Goal: Task Accomplishment & Management: Complete application form

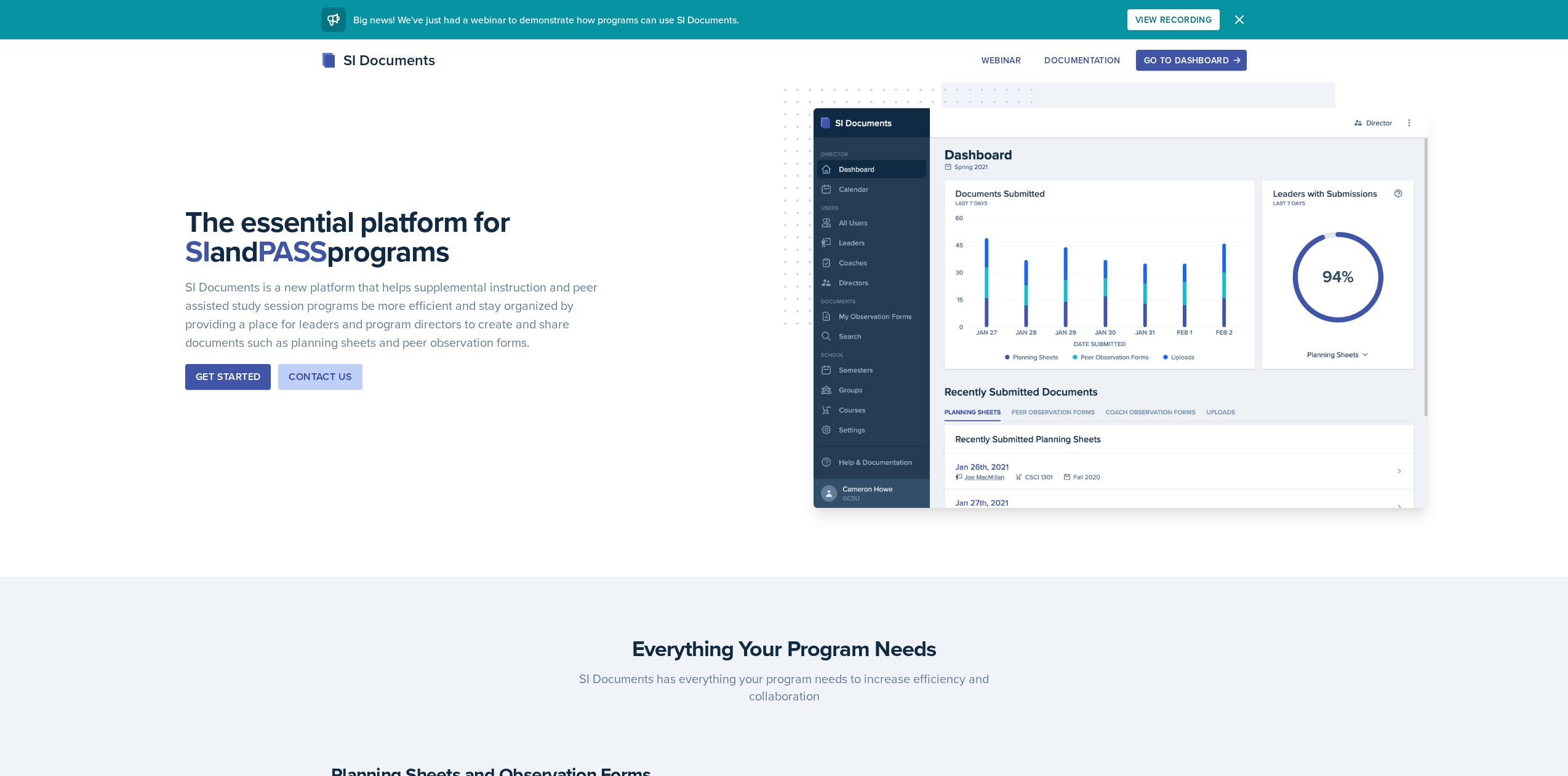
click at [1173, 61] on div "Go to Dashboard" at bounding box center [1192, 61] width 95 height 10
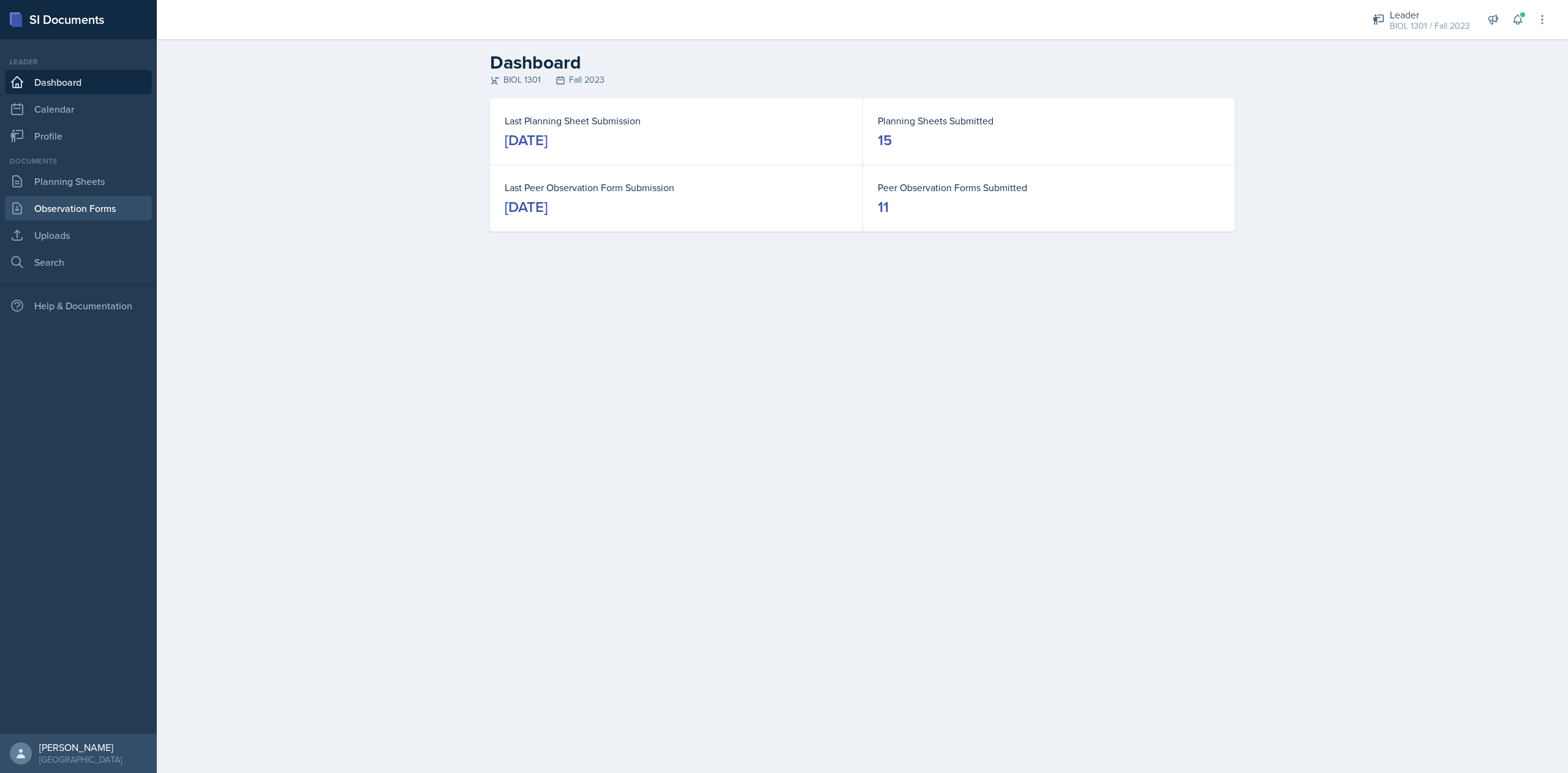
click at [68, 205] on link "Observation Forms" at bounding box center [78, 208] width 147 height 24
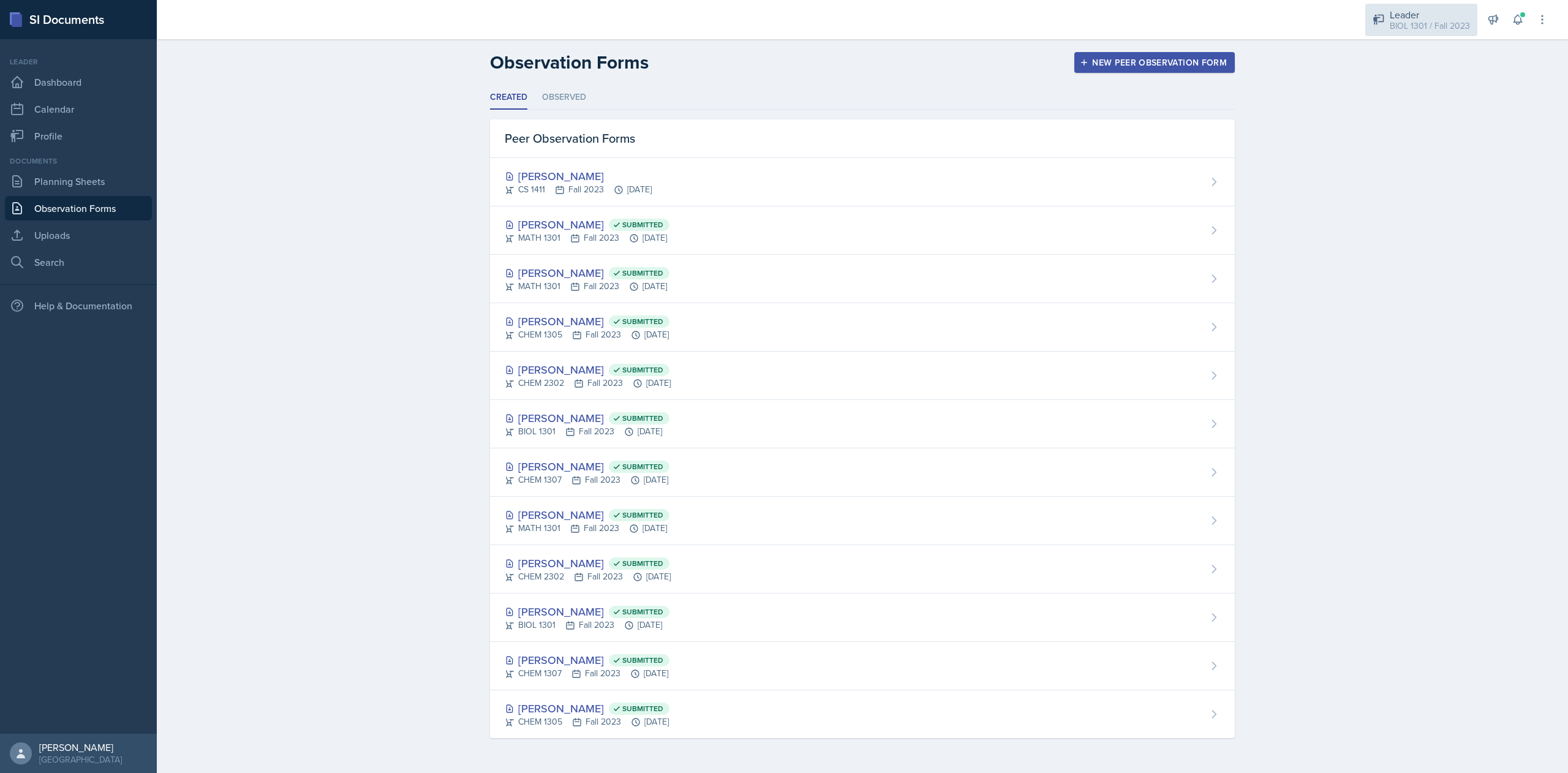
click at [1444, 29] on div "BIOL 1301 / Fall 2023" at bounding box center [1429, 26] width 80 height 13
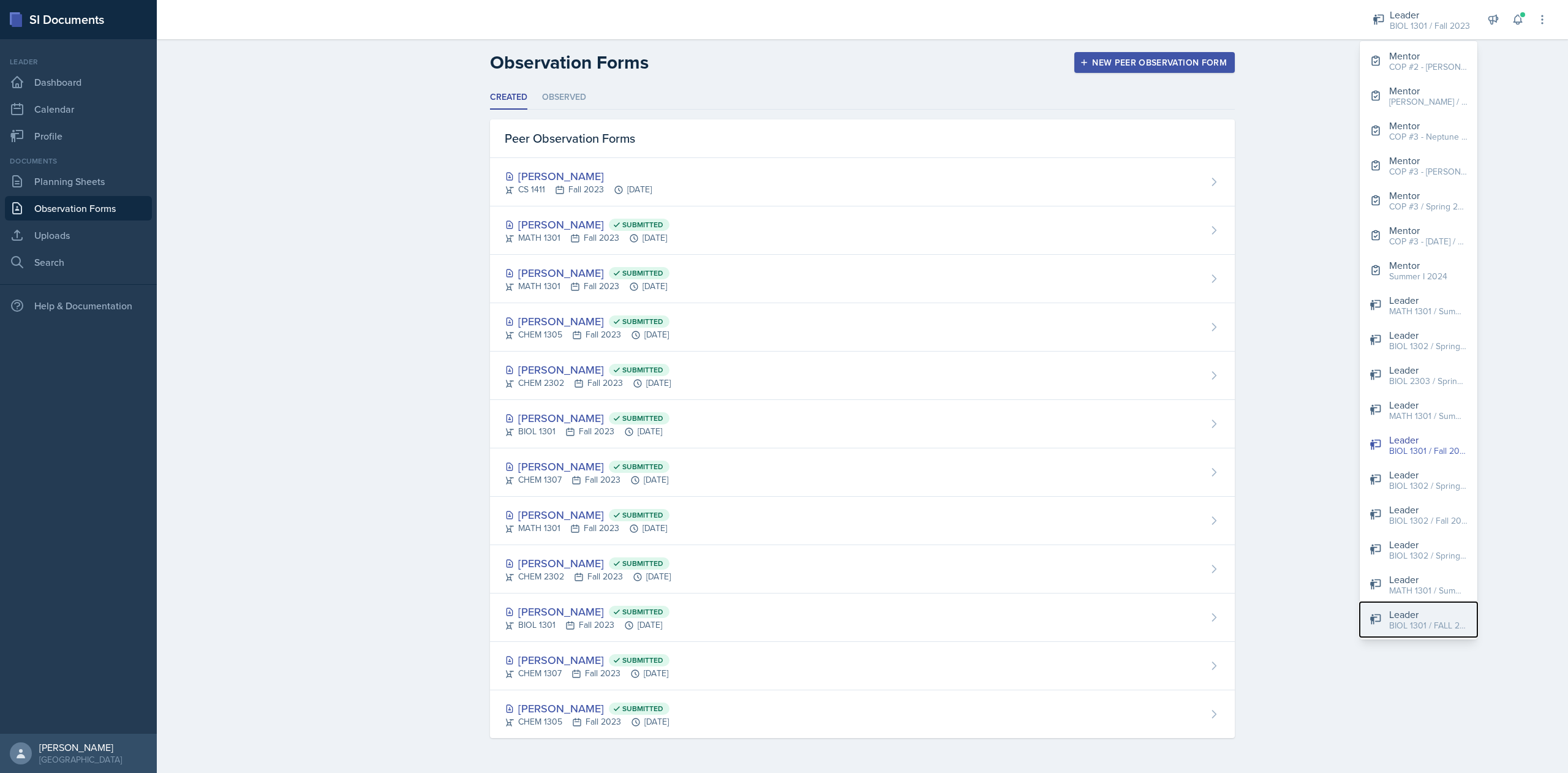
click at [1433, 619] on div "BIOL 1301 / FALL 2025" at bounding box center [1428, 625] width 78 height 13
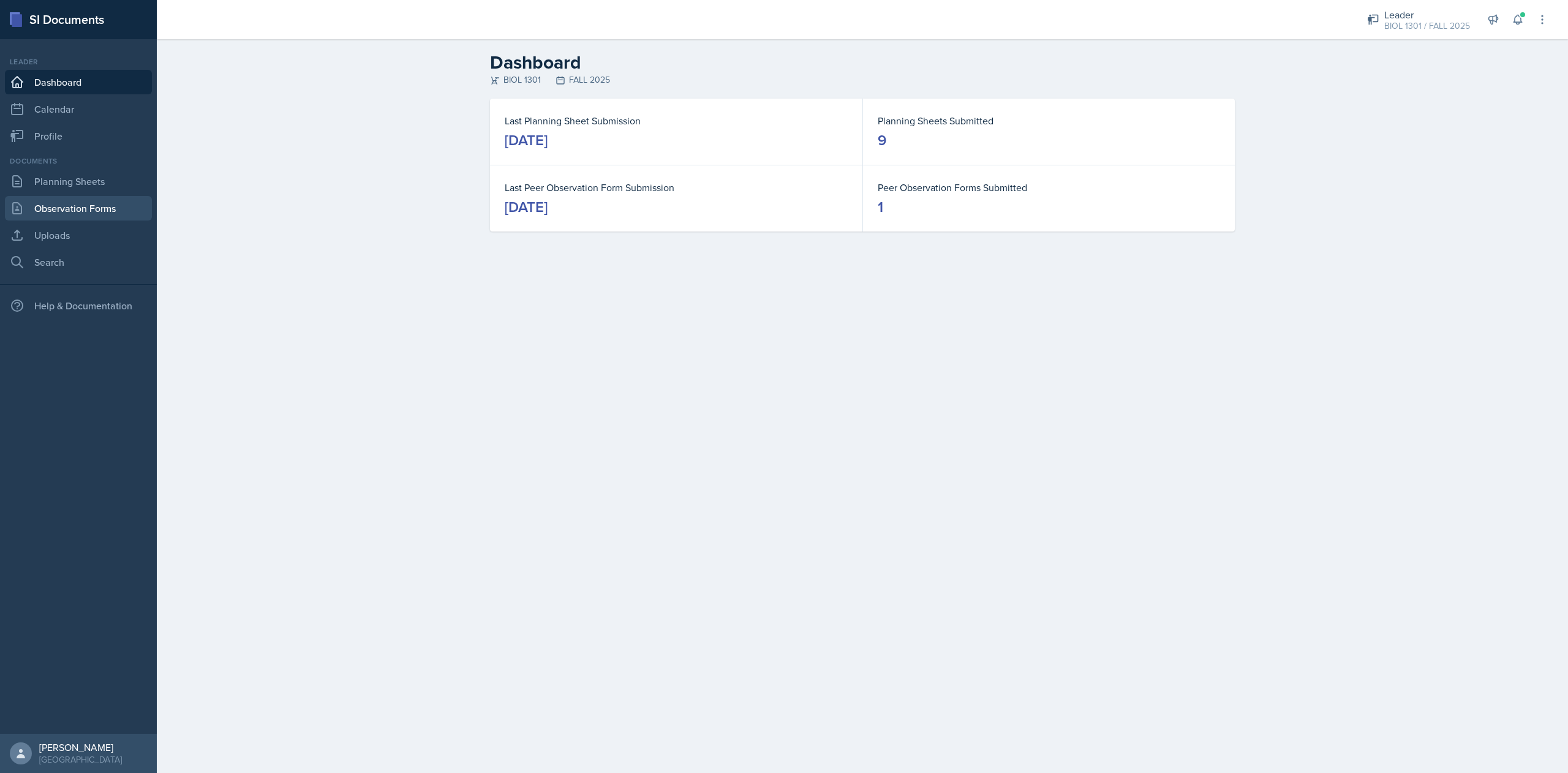
click at [129, 208] on link "Observation Forms" at bounding box center [78, 208] width 147 height 24
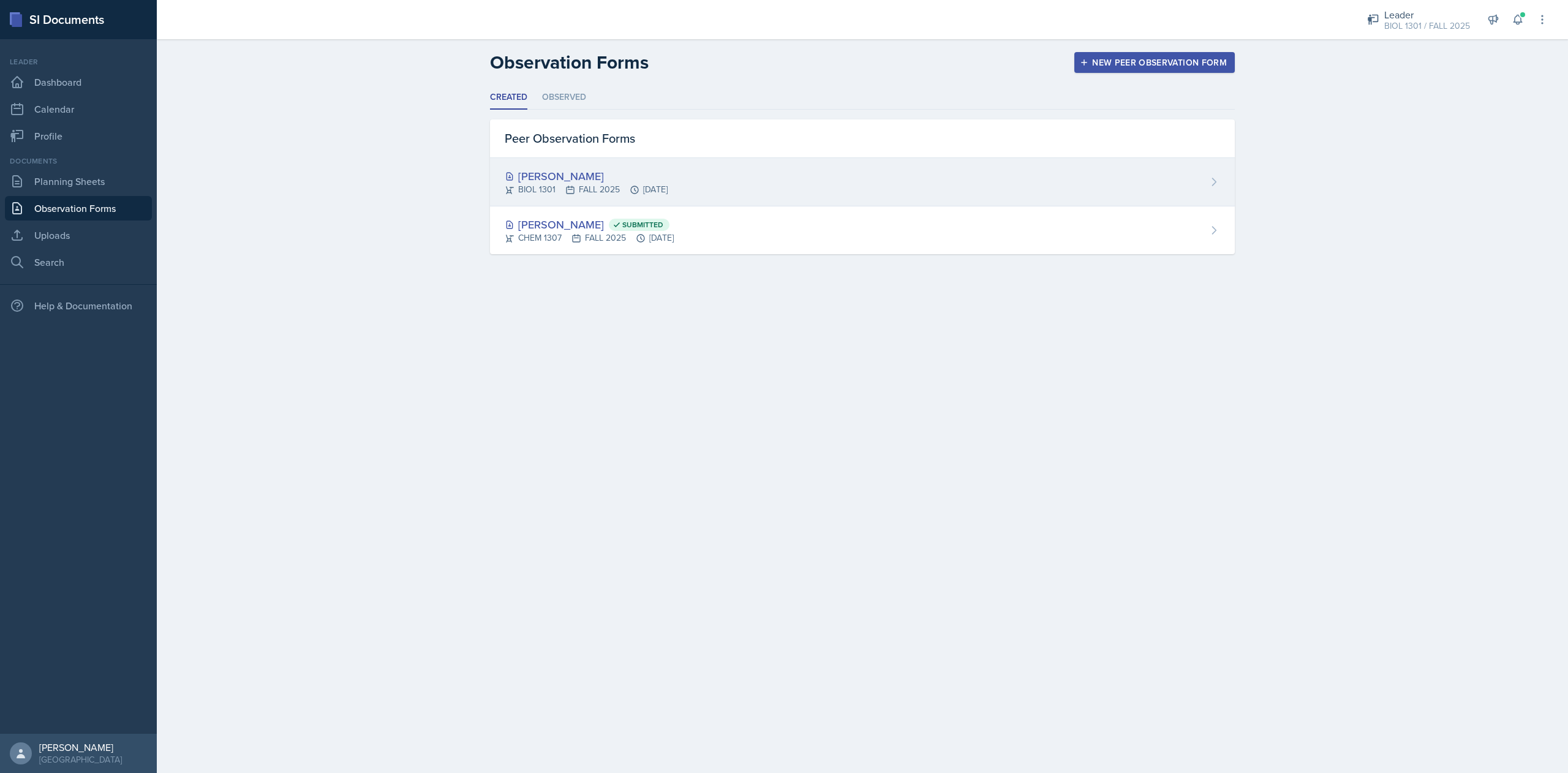
click at [701, 184] on div "[PERSON_NAME] BIOL 1301 FALL 2025 [DATE]" at bounding box center [862, 182] width 745 height 49
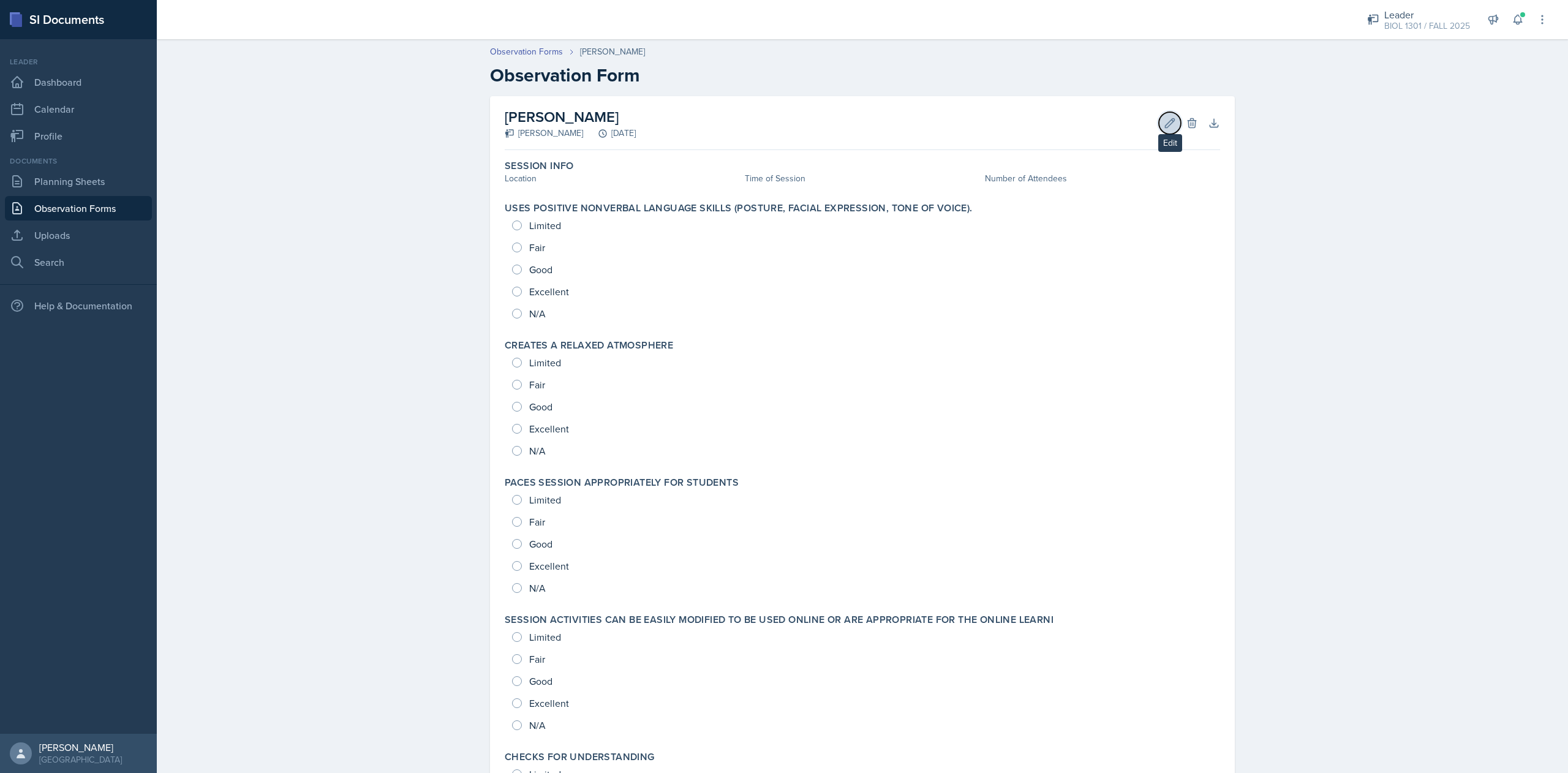
click at [1164, 123] on icon at bounding box center [1170, 123] width 12 height 12
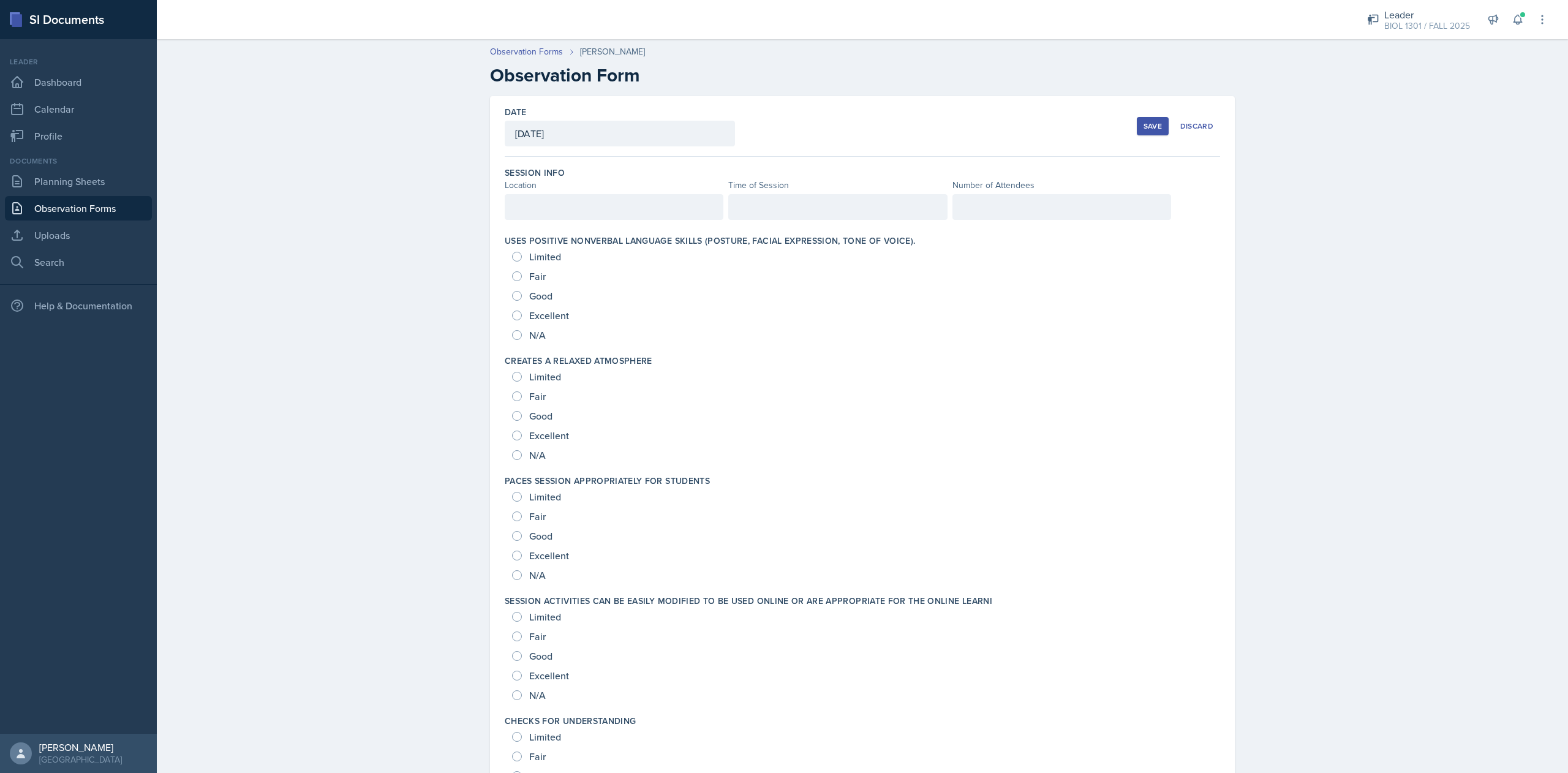
click at [592, 137] on div "[DATE]" at bounding box center [620, 133] width 230 height 26
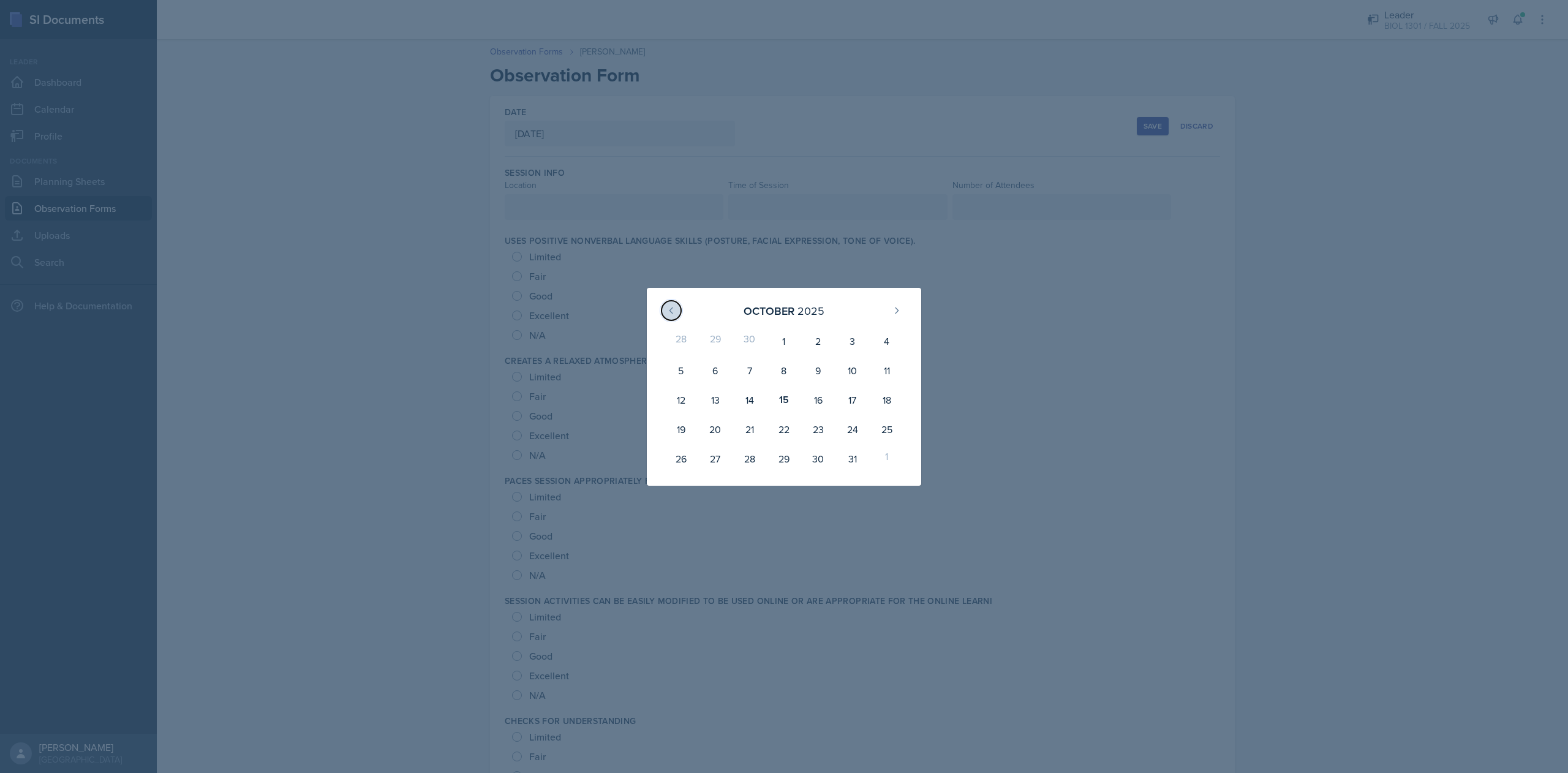
click at [662, 306] on button at bounding box center [671, 310] width 19 height 19
click at [782, 435] on div "24" at bounding box center [783, 429] width 34 height 29
type input "[DATE]"
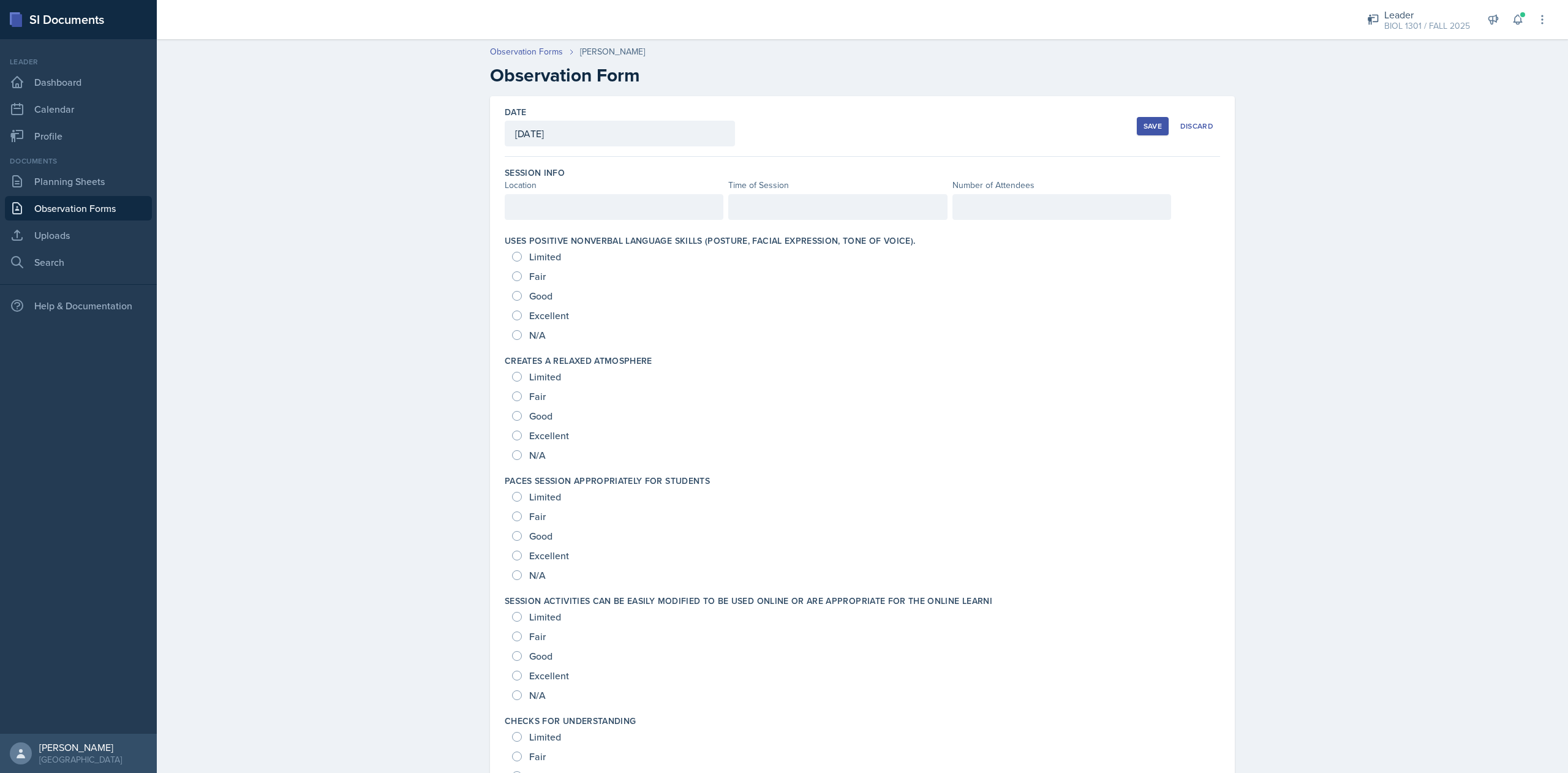
click at [607, 217] on div at bounding box center [614, 207] width 218 height 26
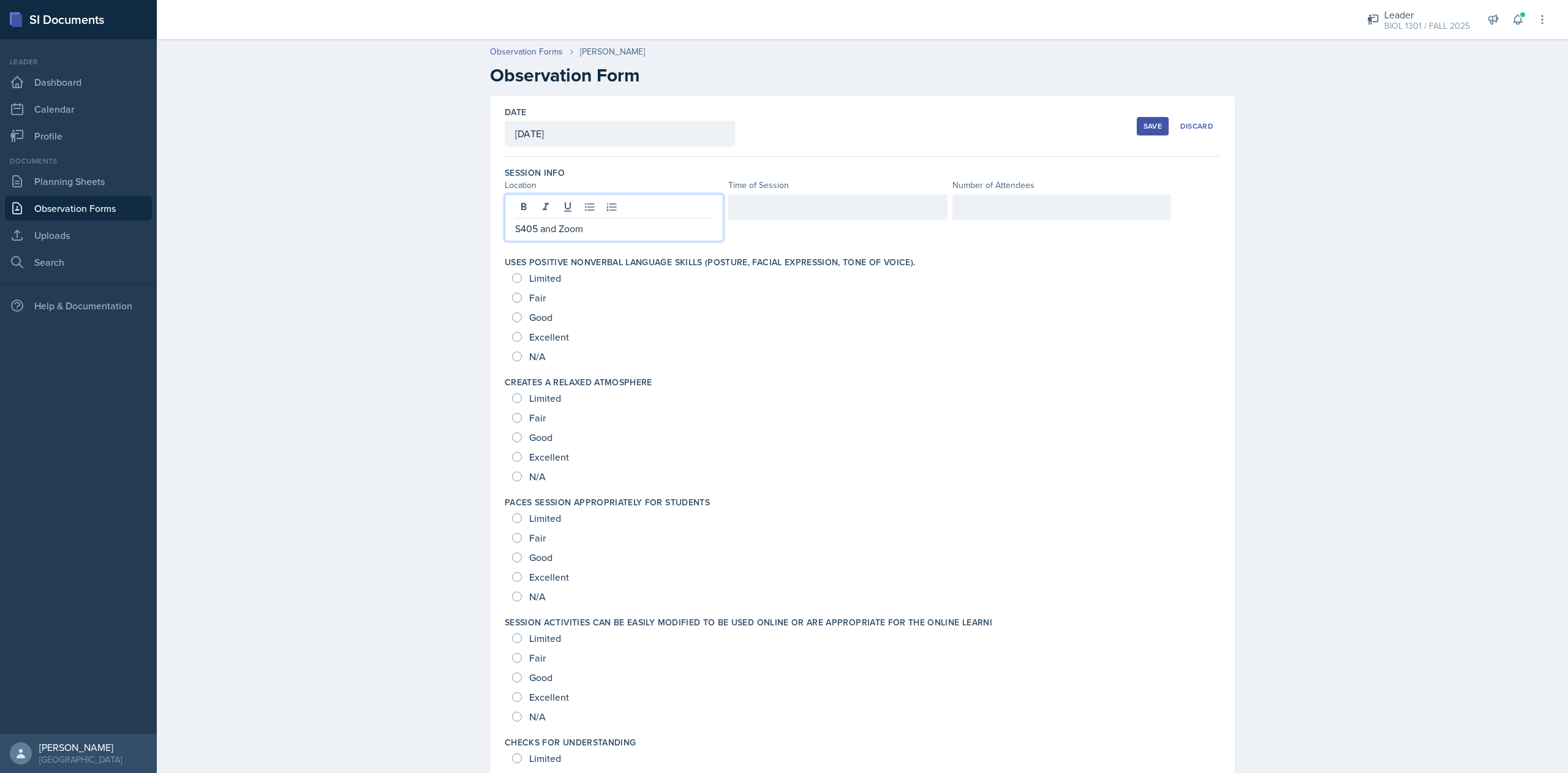
click at [784, 206] on div at bounding box center [837, 207] width 218 height 26
click at [969, 205] on div at bounding box center [1062, 207] width 218 height 26
click at [529, 319] on span "Good" at bounding box center [540, 317] width 23 height 12
click at [522, 319] on input "Good" at bounding box center [517, 317] width 10 height 10
radio input "true"
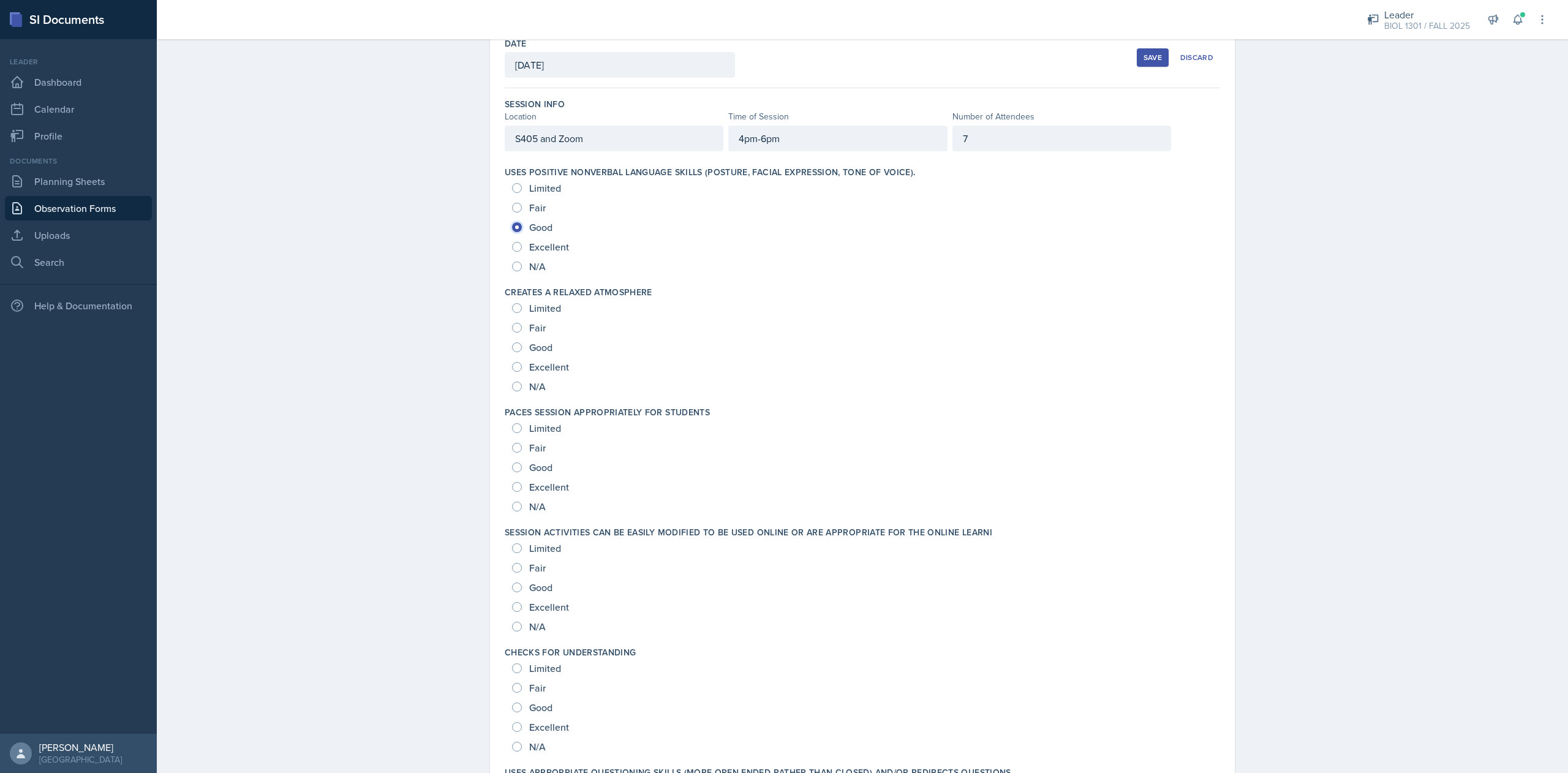
scroll to position [71, 0]
click at [536, 360] on span "Excellent" at bounding box center [549, 365] width 40 height 12
click at [522, 360] on input "Excellent" at bounding box center [517, 365] width 10 height 10
radio input "true"
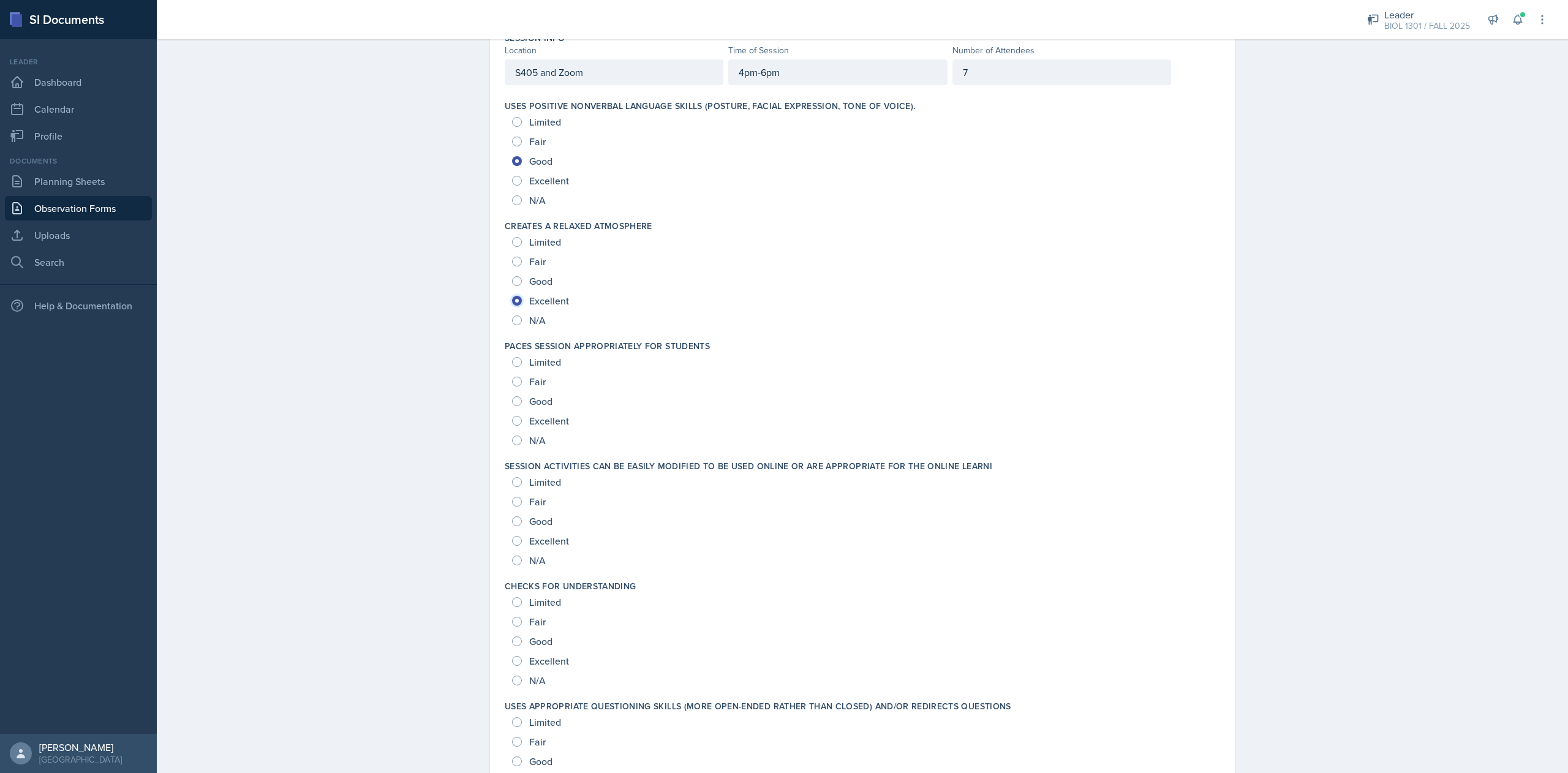
scroll to position [139, 0]
click at [529, 396] on span "Good" at bounding box center [540, 396] width 23 height 12
click at [522, 396] on input "Good" at bounding box center [517, 396] width 10 height 10
radio input "true"
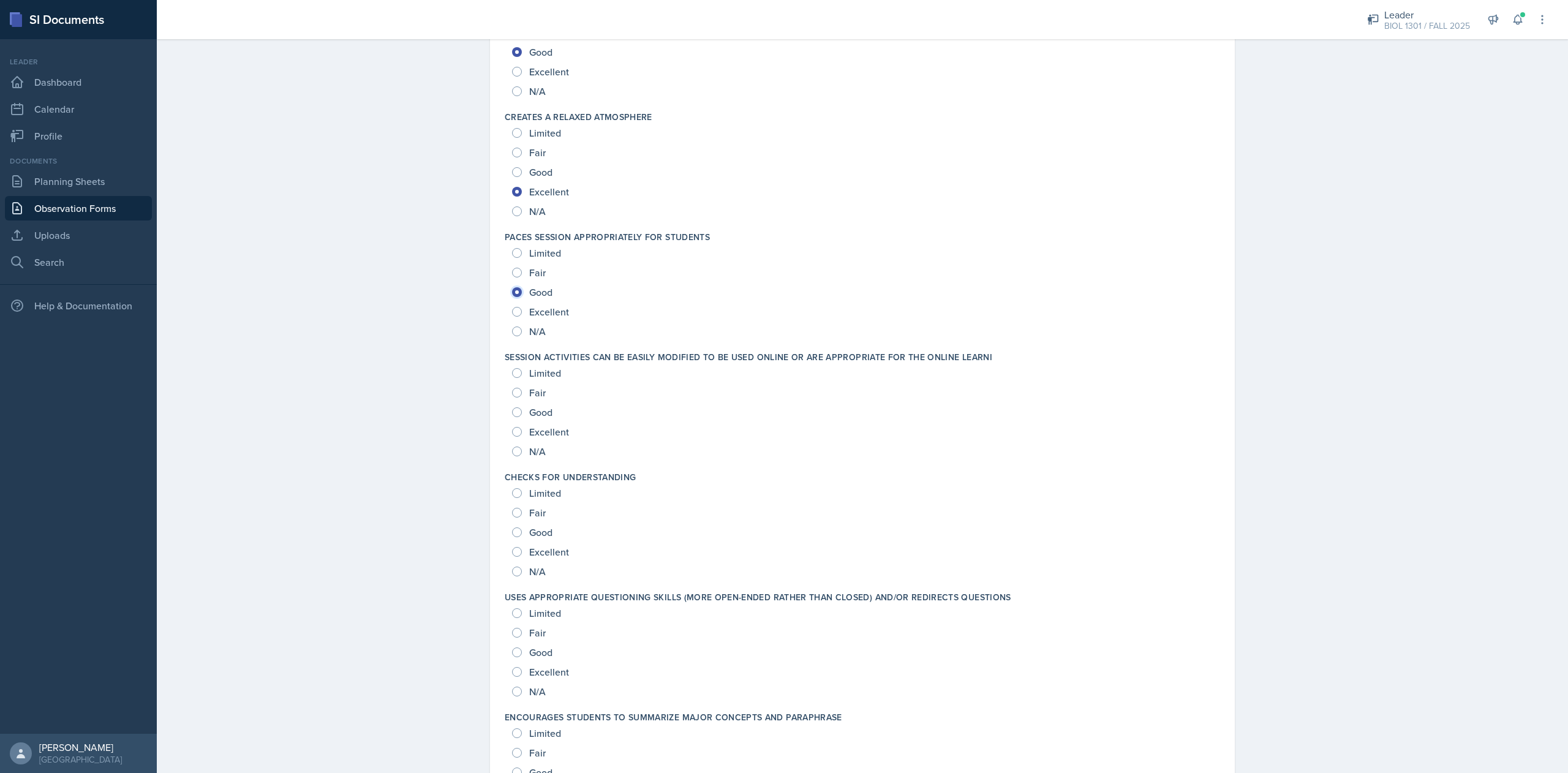
scroll to position [245, 0]
click at [534, 310] on span "Excellent" at bounding box center [549, 311] width 40 height 12
click at [522, 310] on input "Excellent" at bounding box center [517, 311] width 10 height 10
radio input "true"
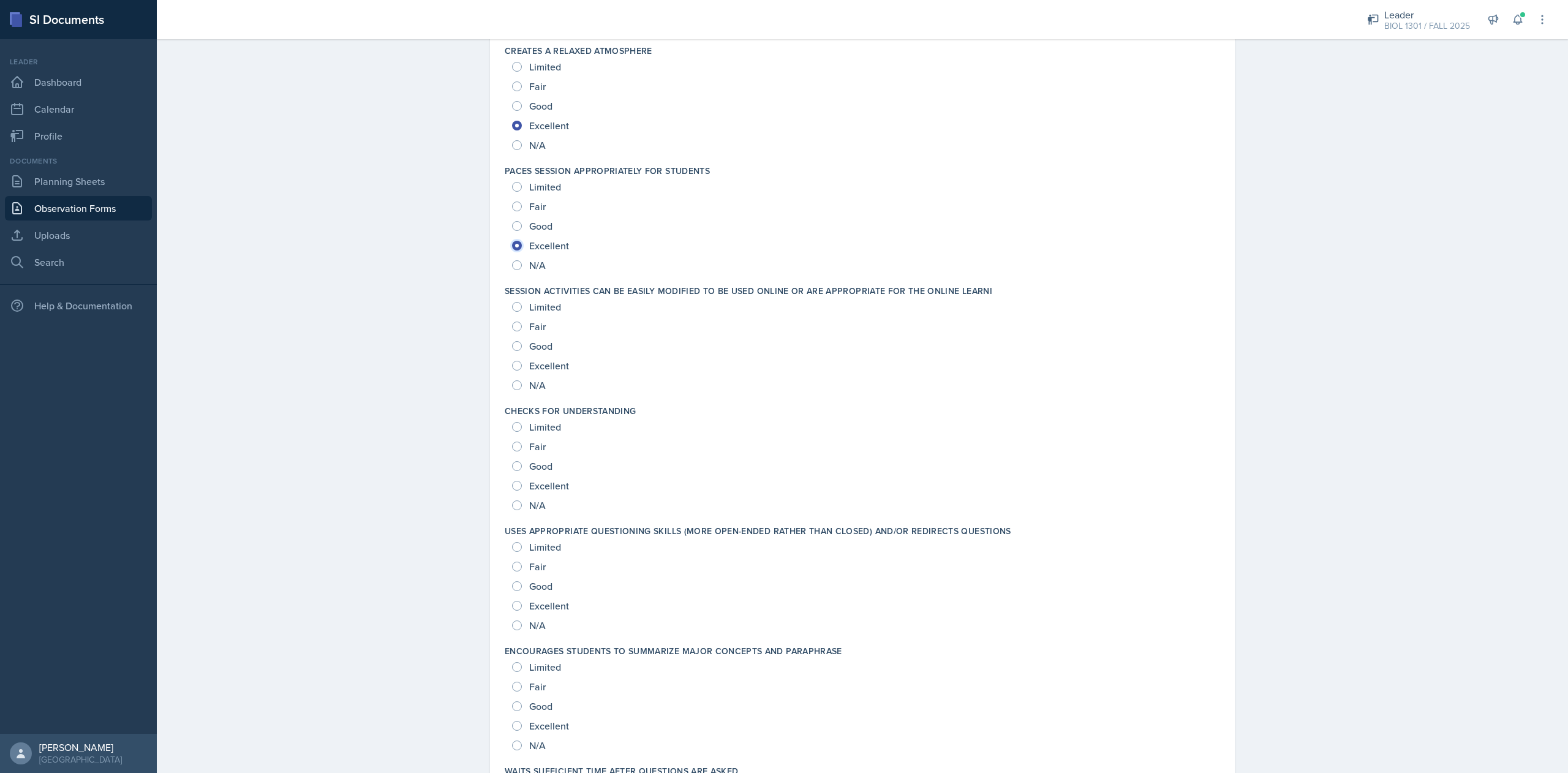
scroll to position [312, 0]
click at [512, 363] on input "Excellent" at bounding box center [517, 363] width 10 height 10
radio input "true"
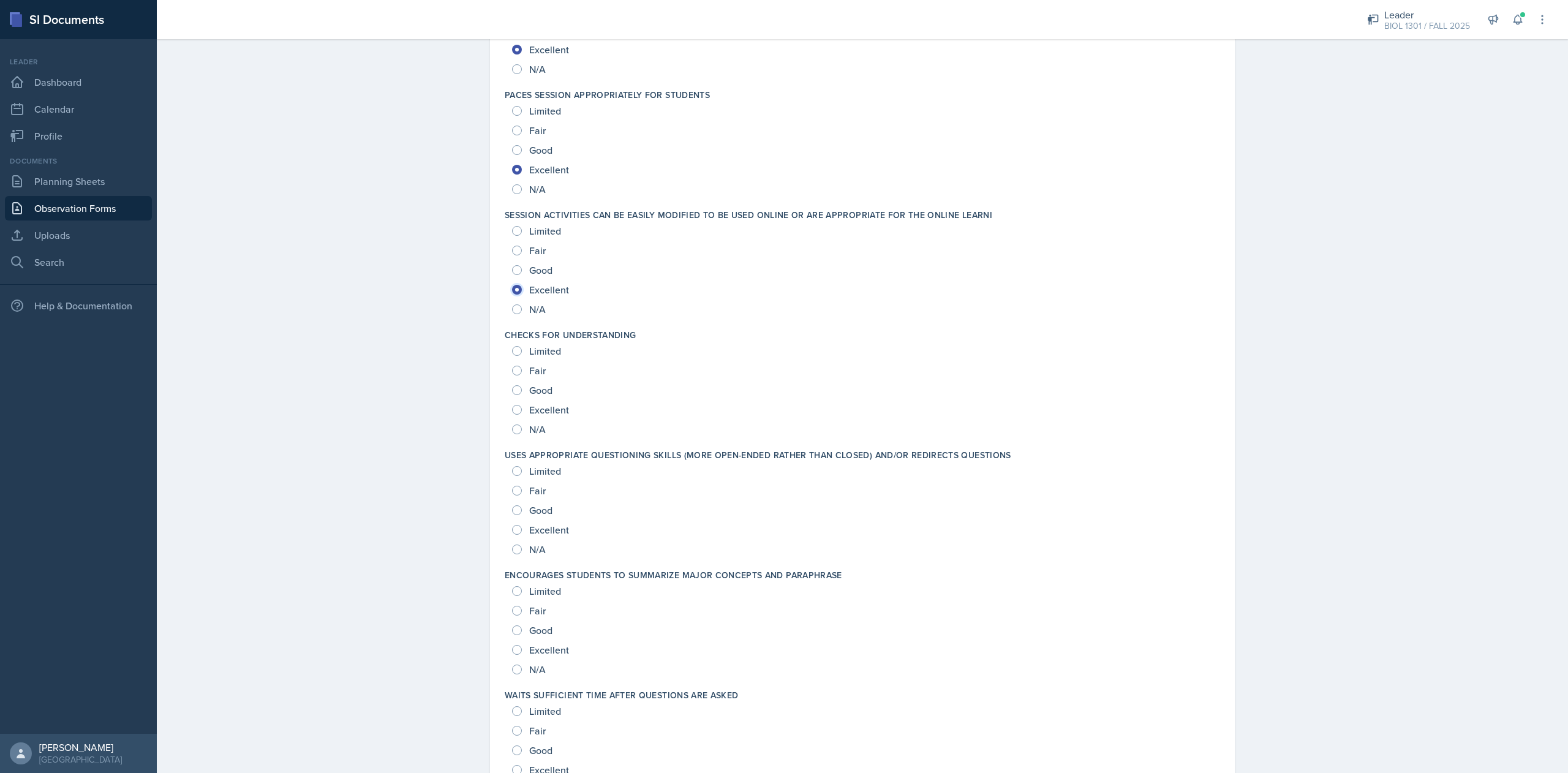
scroll to position [387, 0]
click at [512, 406] on input "Excellent" at bounding box center [517, 409] width 10 height 10
radio input "true"
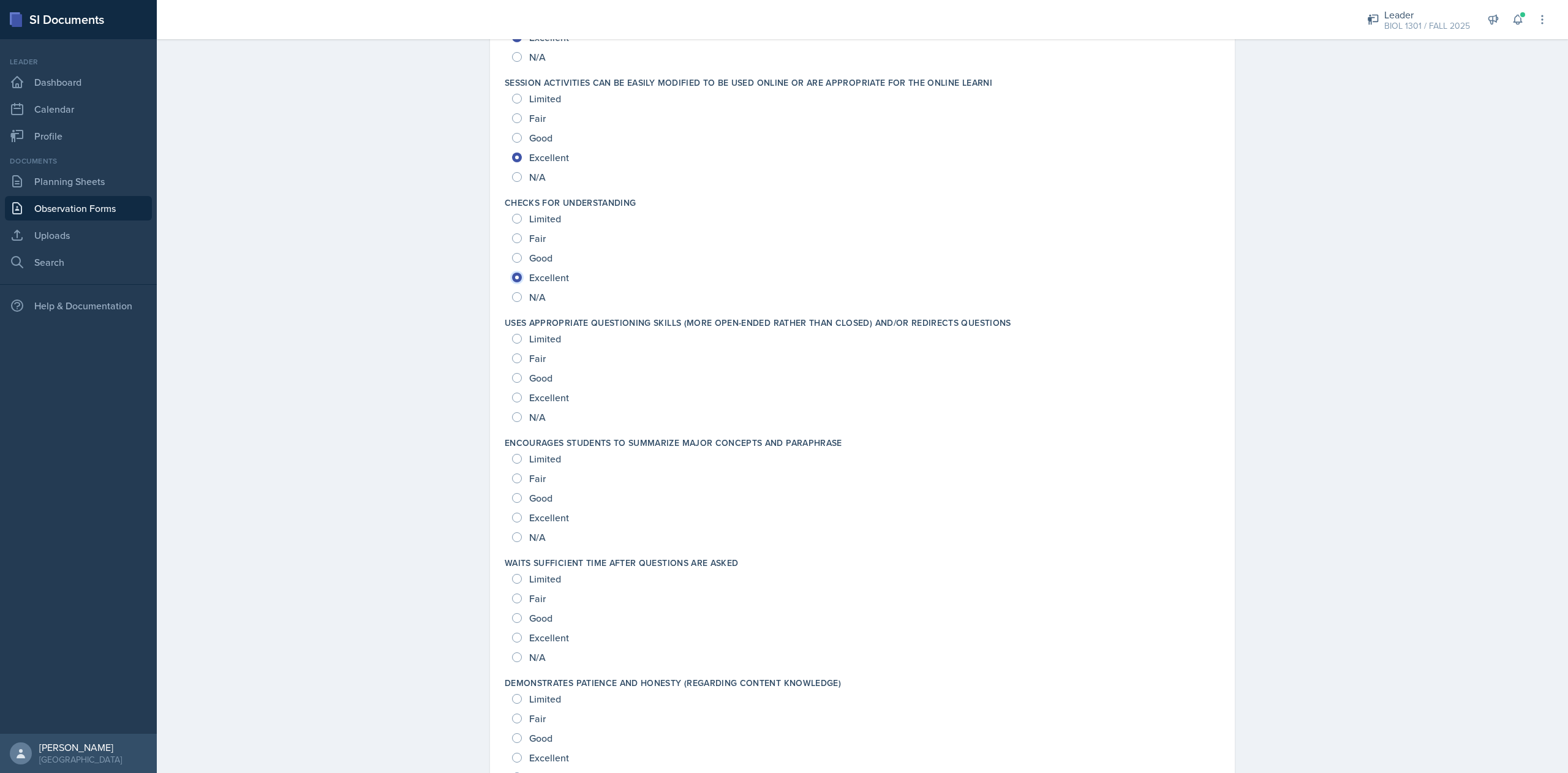
scroll to position [520, 0]
click at [549, 396] on span "Excellent" at bounding box center [549, 396] width 40 height 12
click at [522, 396] on input "Excellent" at bounding box center [517, 396] width 10 height 10
radio input "true"
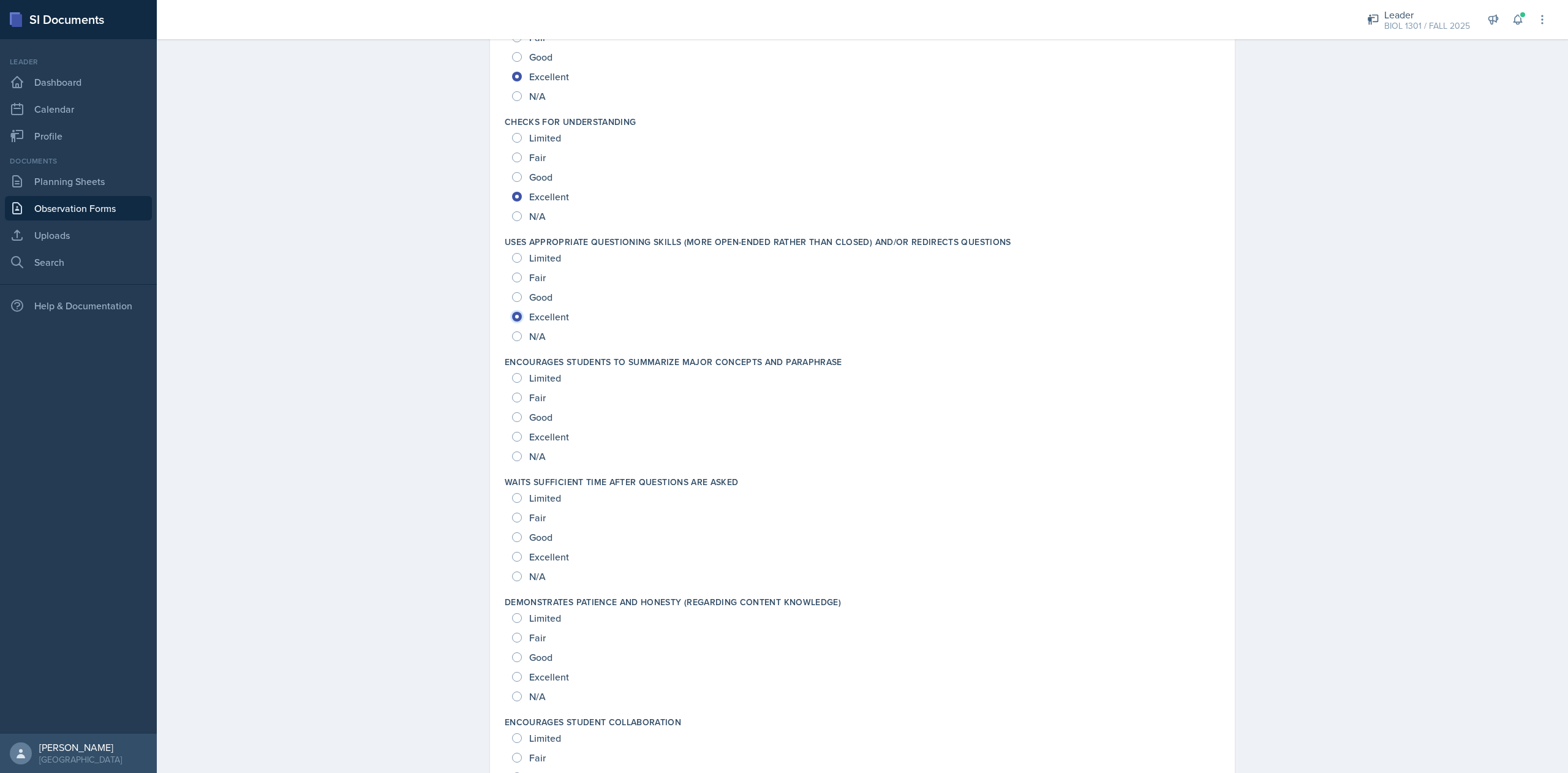
scroll to position [617, 0]
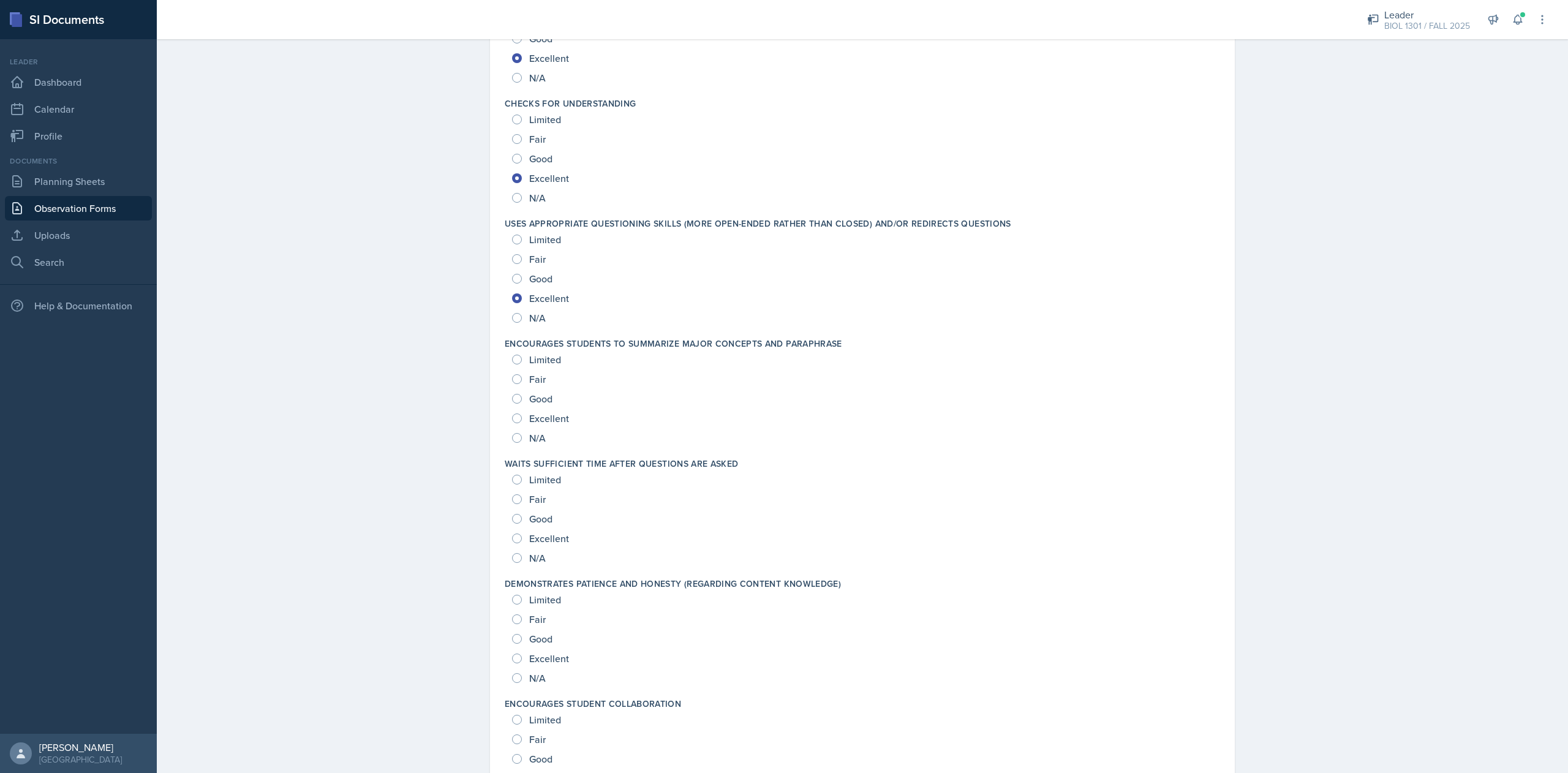
click at [547, 423] on span "Excellent" at bounding box center [549, 418] width 40 height 12
click at [522, 423] on input "Excellent" at bounding box center [517, 418] width 10 height 10
radio input "true"
click at [531, 532] on span "Excellent" at bounding box center [549, 538] width 40 height 12
click at [522, 533] on input "Excellent" at bounding box center [517, 538] width 10 height 10
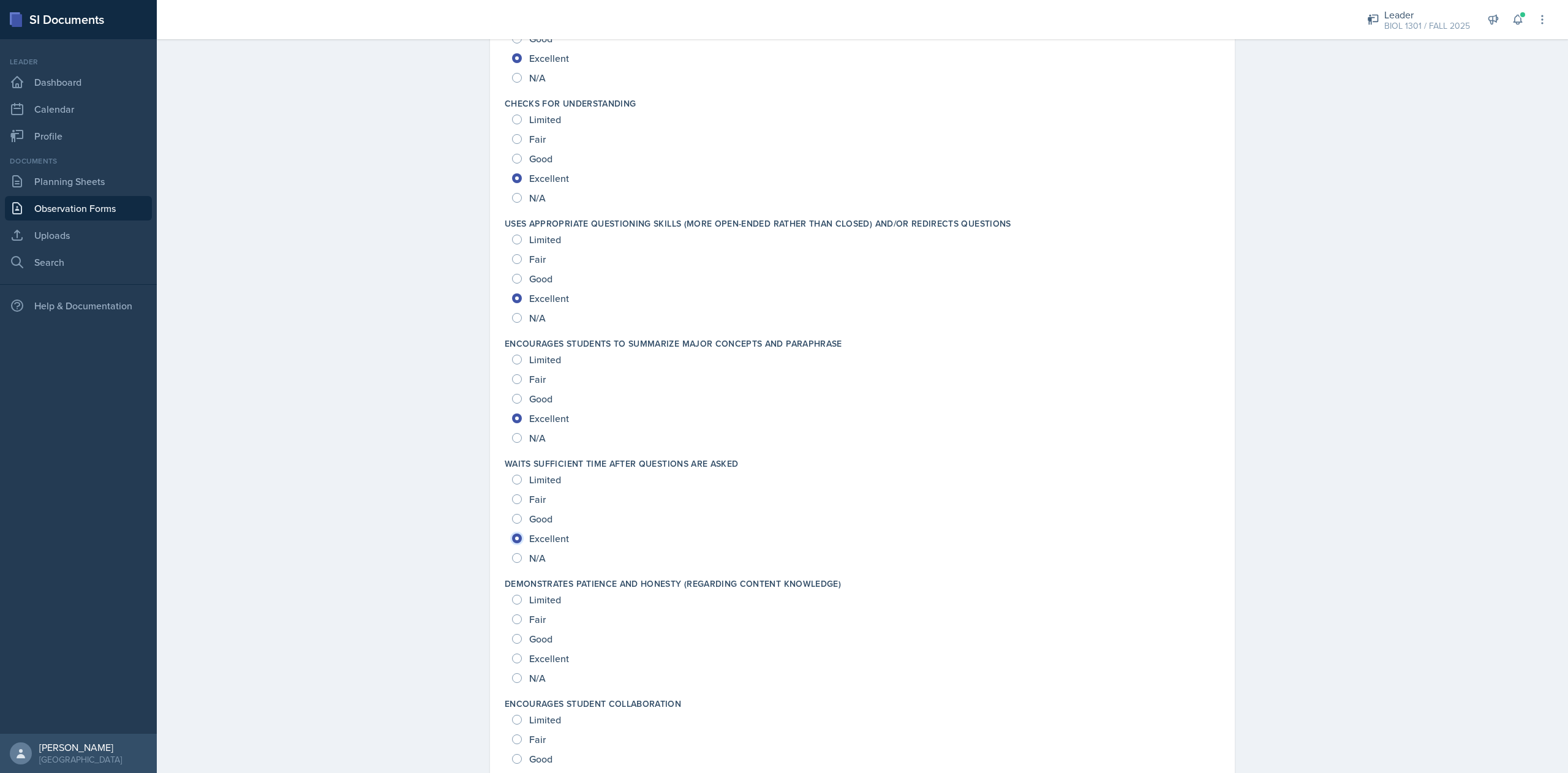
radio input "true"
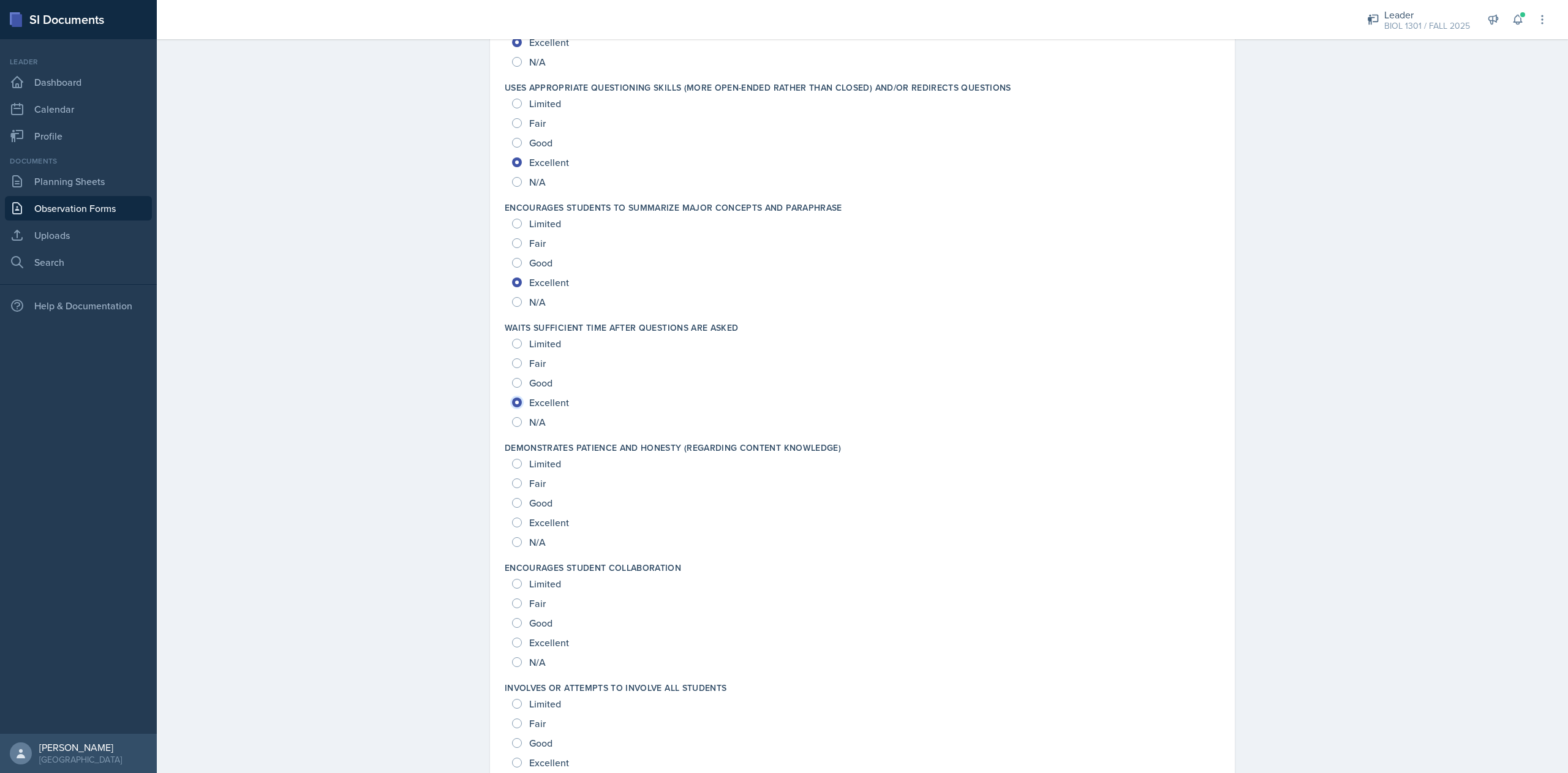
scroll to position [755, 0]
click at [553, 523] on span "Excellent" at bounding box center [549, 522] width 40 height 12
click at [522, 523] on input "Excellent" at bounding box center [517, 522] width 10 height 10
radio input "true"
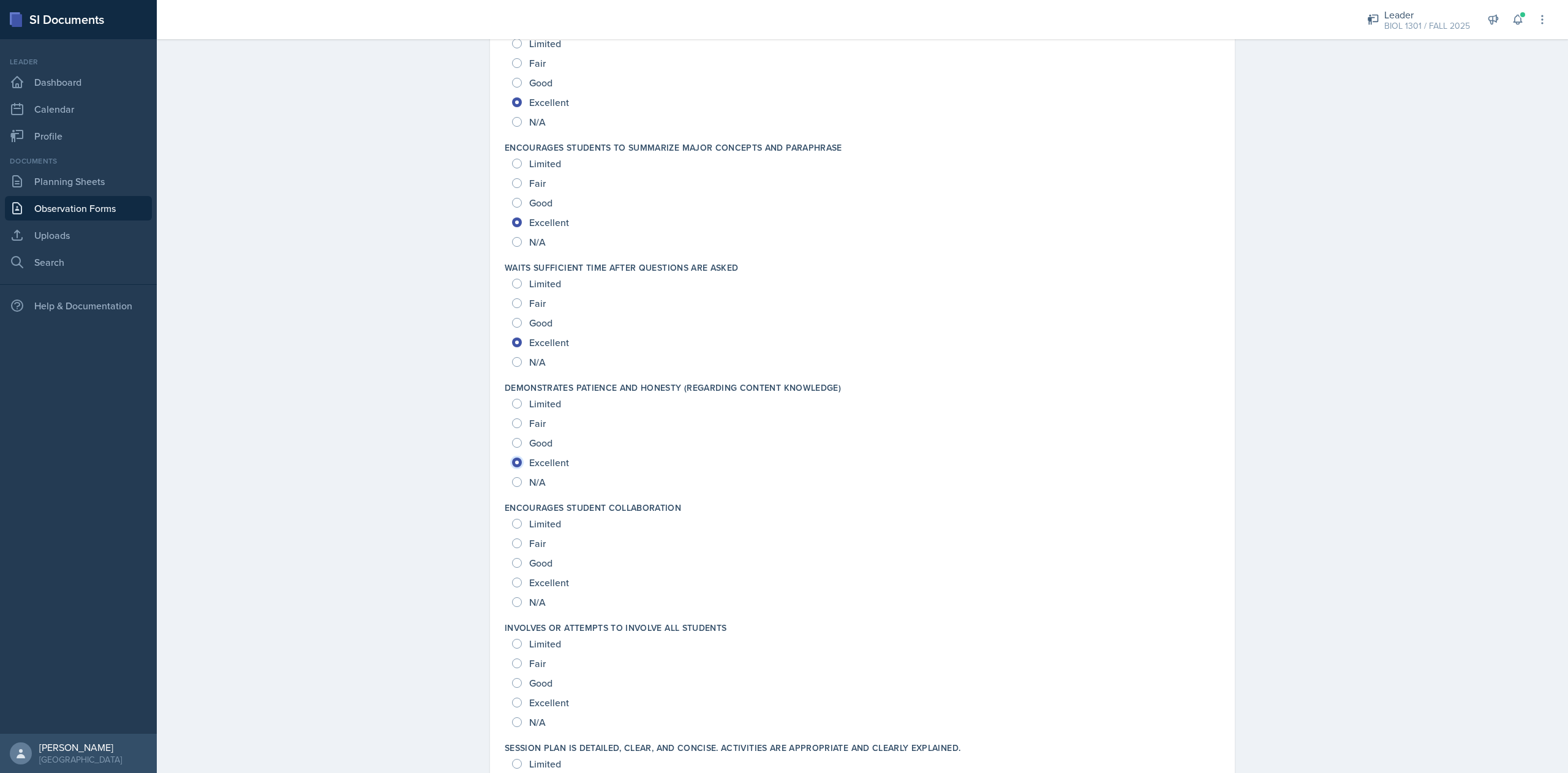
scroll to position [906, 0]
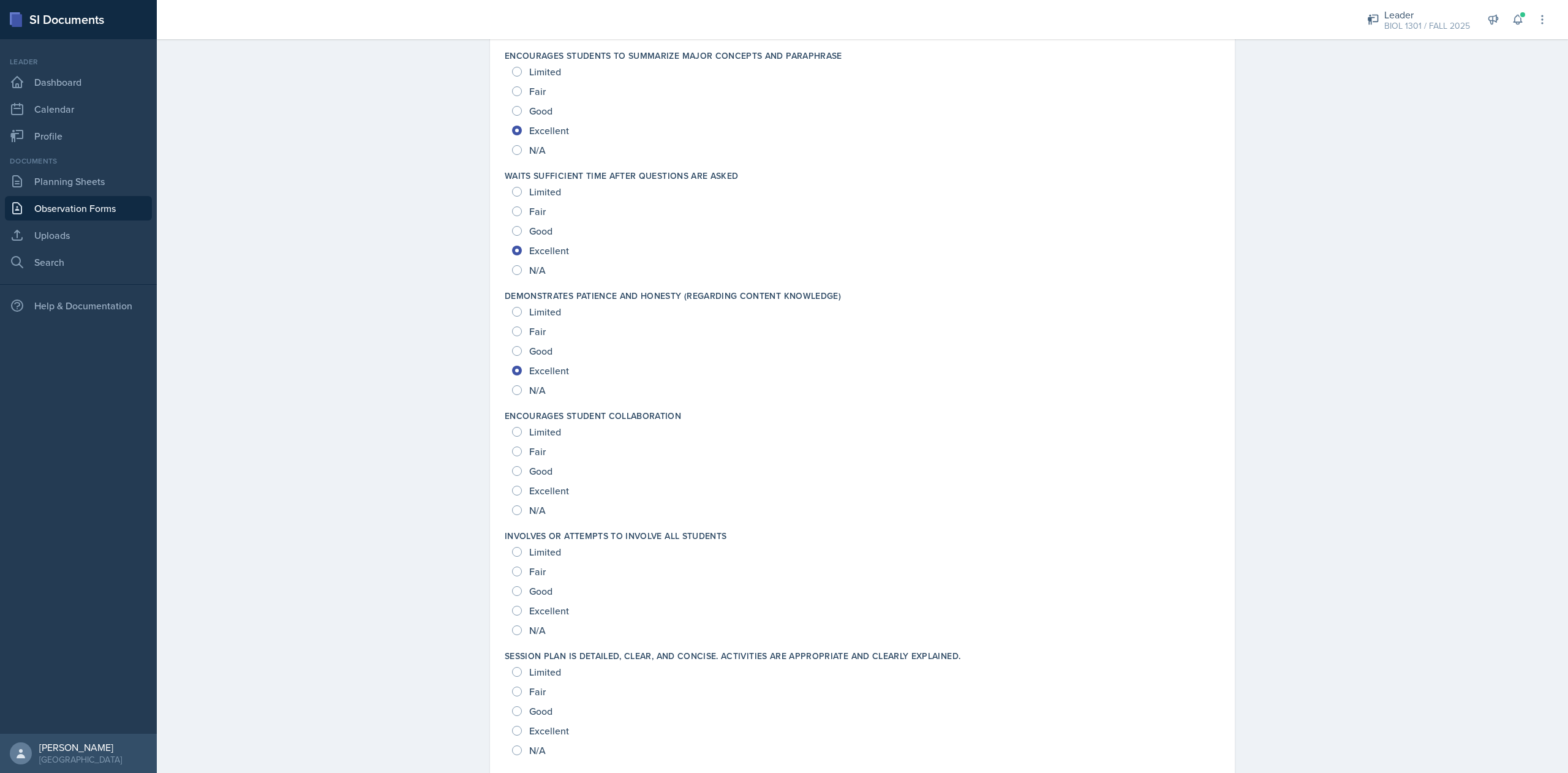
click at [530, 489] on span "Excellent" at bounding box center [549, 491] width 40 height 12
click at [522, 489] on input "Excellent" at bounding box center [517, 491] width 10 height 10
radio input "true"
click at [539, 600] on div "Good" at bounding box center [533, 591] width 43 height 19
click at [538, 614] on span "Excellent" at bounding box center [549, 611] width 40 height 12
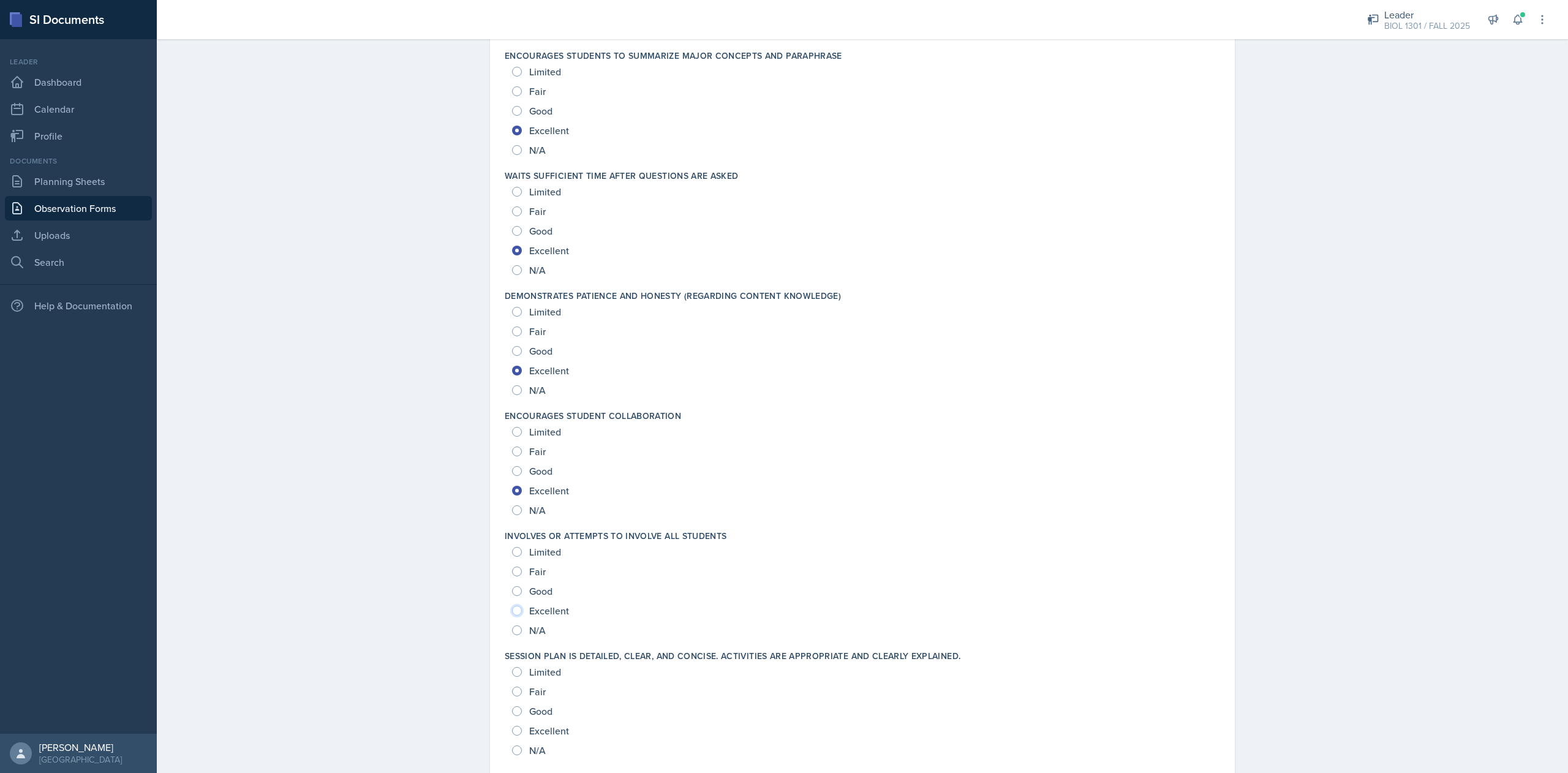
click at [522, 614] on input "Excellent" at bounding box center [517, 611] width 10 height 10
radio input "true"
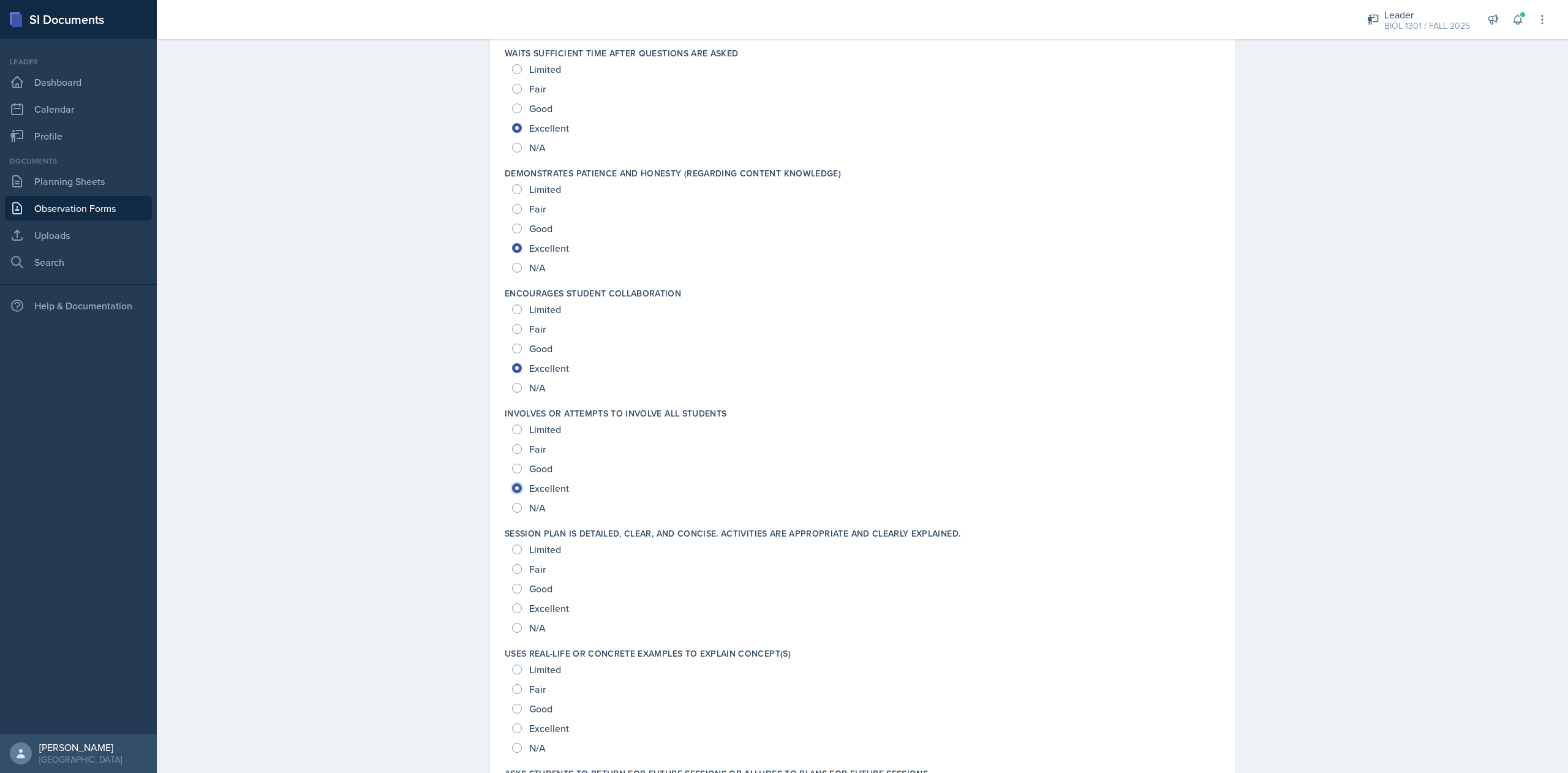
scroll to position [1029, 0]
click at [550, 607] on span "Excellent" at bounding box center [549, 607] width 40 height 12
click at [522, 607] on input "Excellent" at bounding box center [517, 607] width 10 height 10
radio input "true"
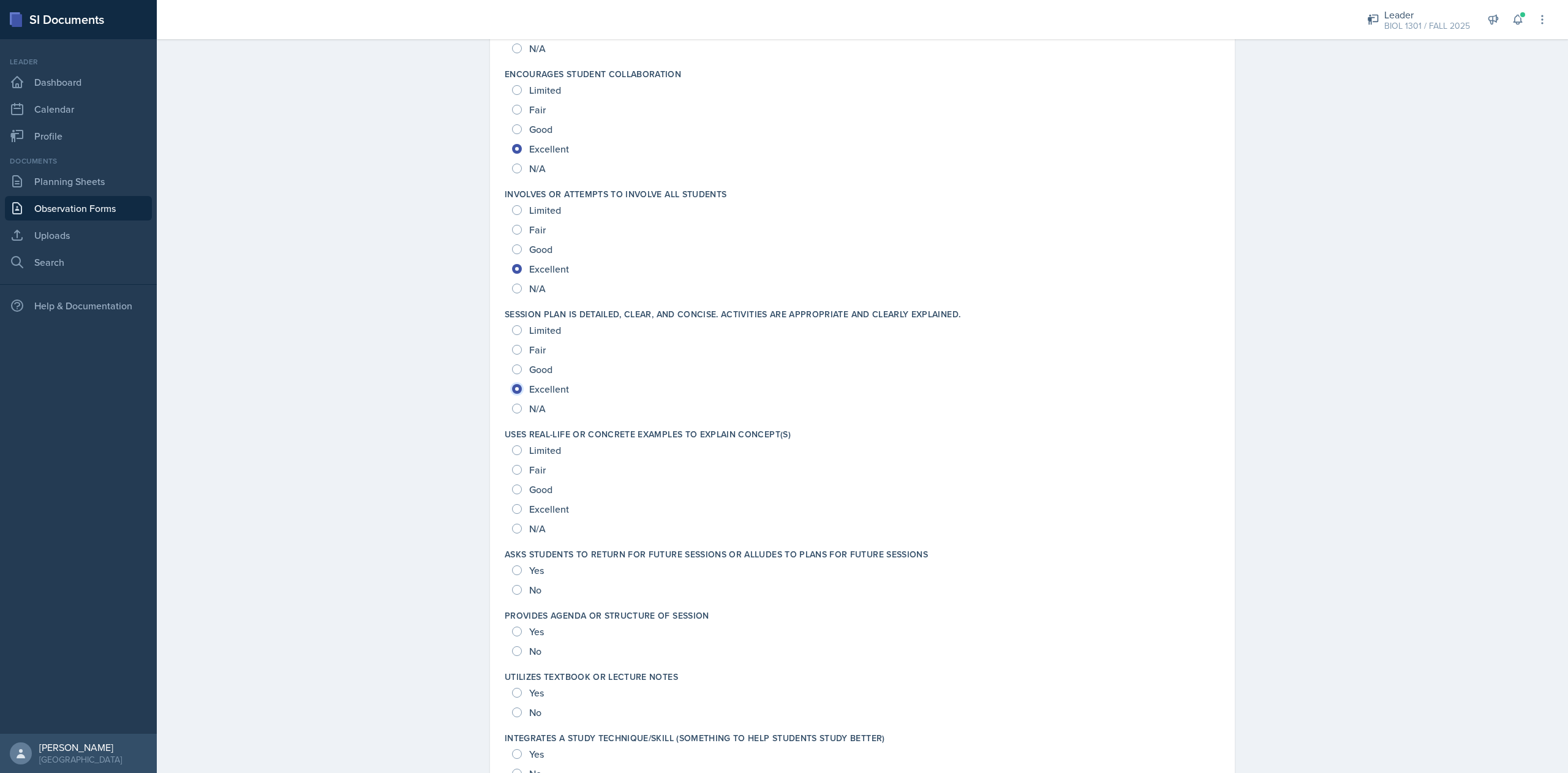
scroll to position [1249, 0]
click at [668, 553] on label "Asks students to return for future sessions or alludes to plans for future sess…" at bounding box center [716, 553] width 423 height 12
click at [532, 510] on span "Excellent" at bounding box center [549, 508] width 40 height 12
click at [522, 510] on input "Excellent" at bounding box center [517, 508] width 10 height 10
radio input "true"
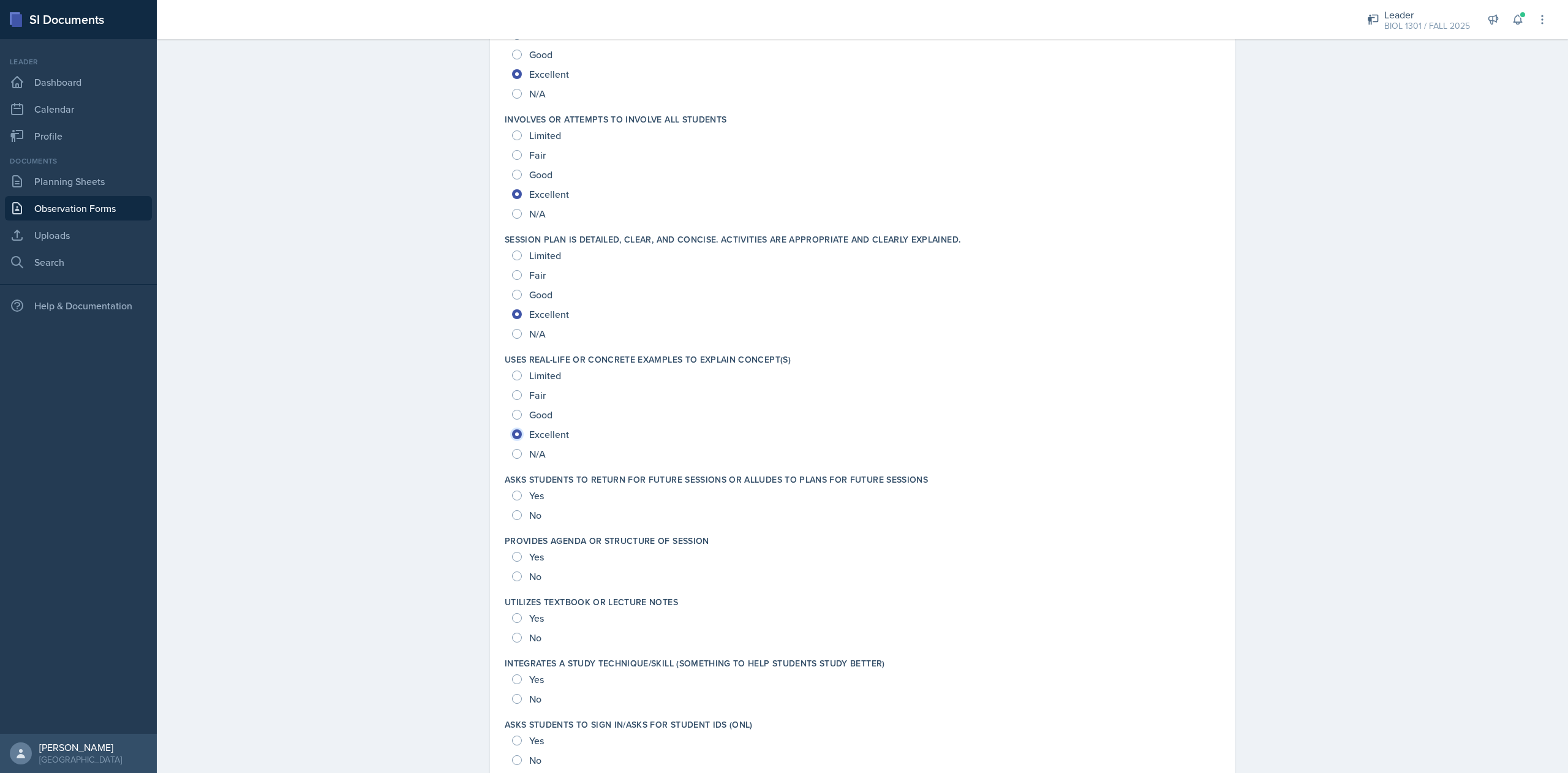
scroll to position [1336, 0]
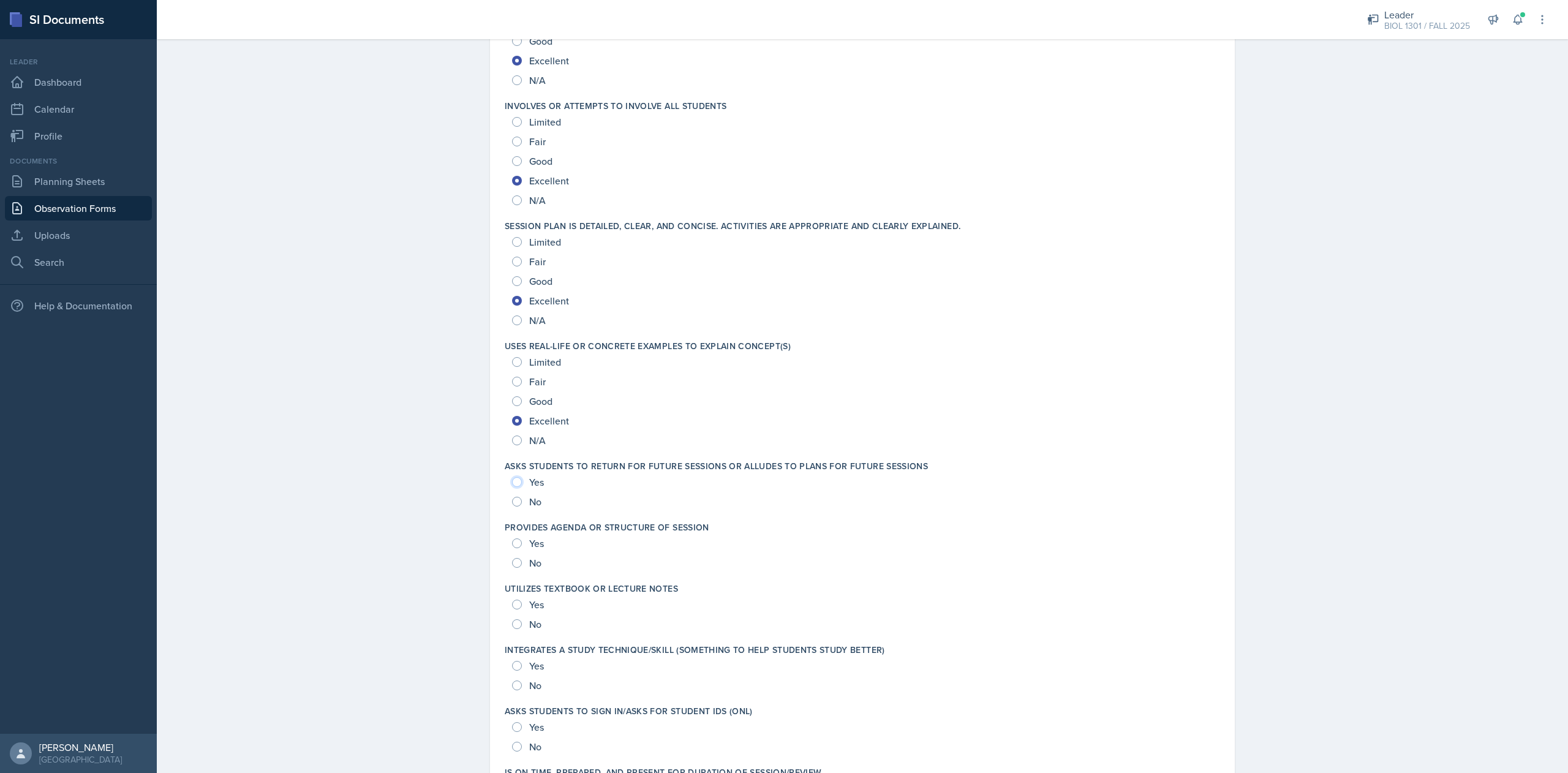
click at [512, 479] on input "Yes" at bounding box center [517, 482] width 10 height 10
radio input "true"
click at [512, 543] on input "Yes" at bounding box center [517, 543] width 10 height 10
radio input "true"
click at [512, 604] on input "Yes" at bounding box center [517, 605] width 10 height 10
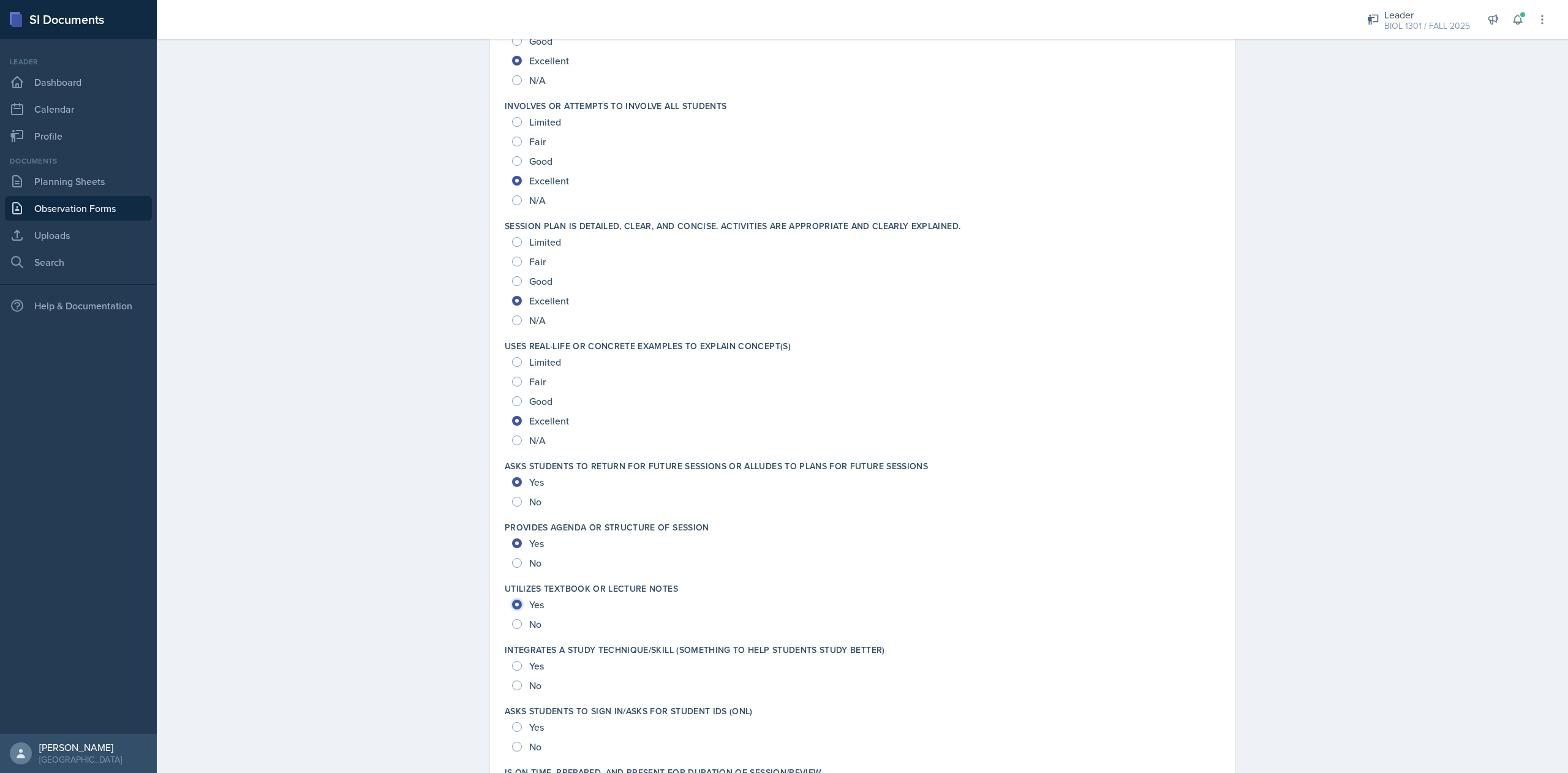
radio input "true"
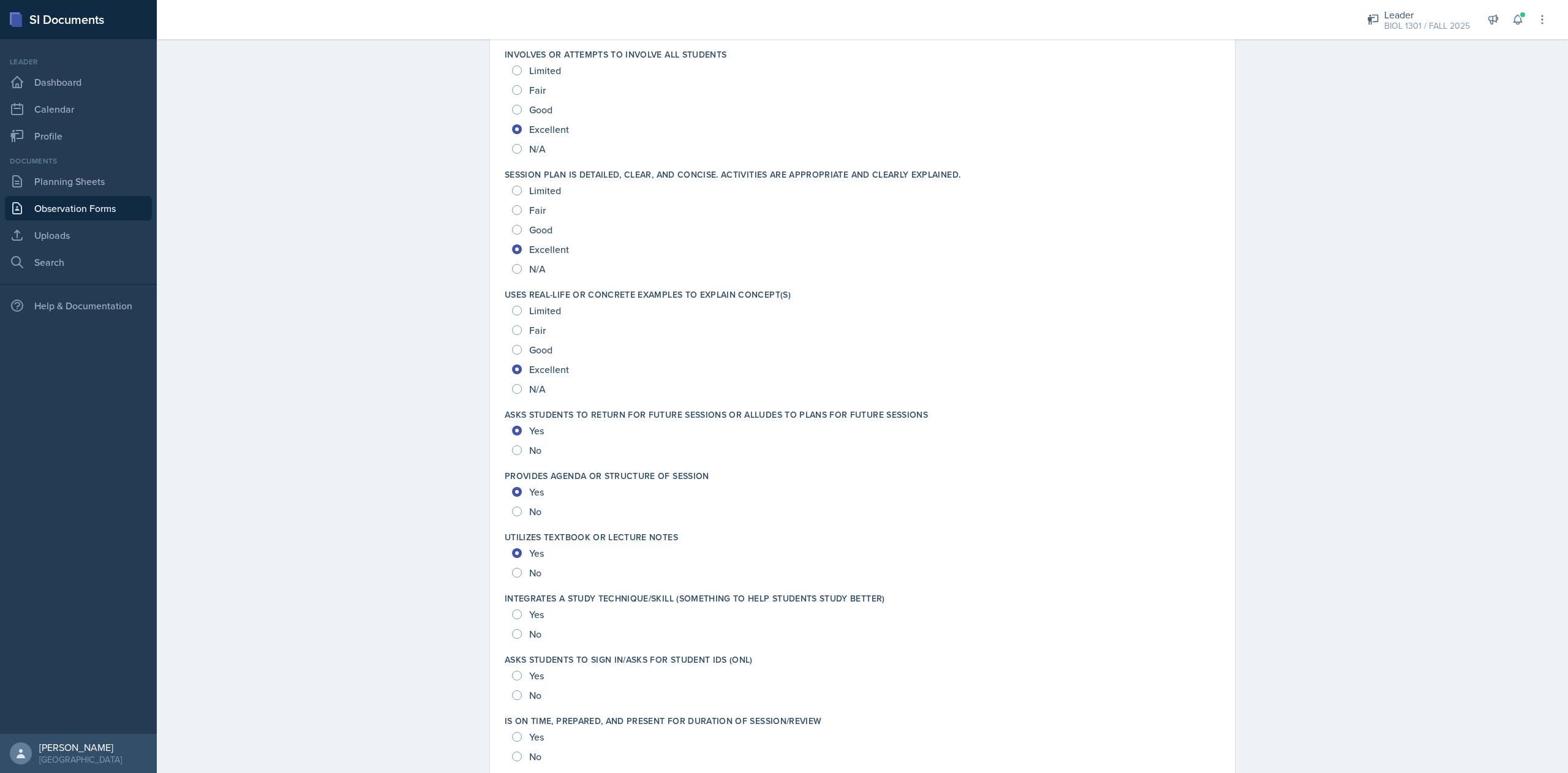
click at [512, 610] on div "Yes" at bounding box center [529, 614] width 34 height 19
click at [512, 614] on input "Yes" at bounding box center [517, 614] width 10 height 10
radio input "true"
click at [512, 676] on input "Yes" at bounding box center [517, 676] width 10 height 10
radio input "true"
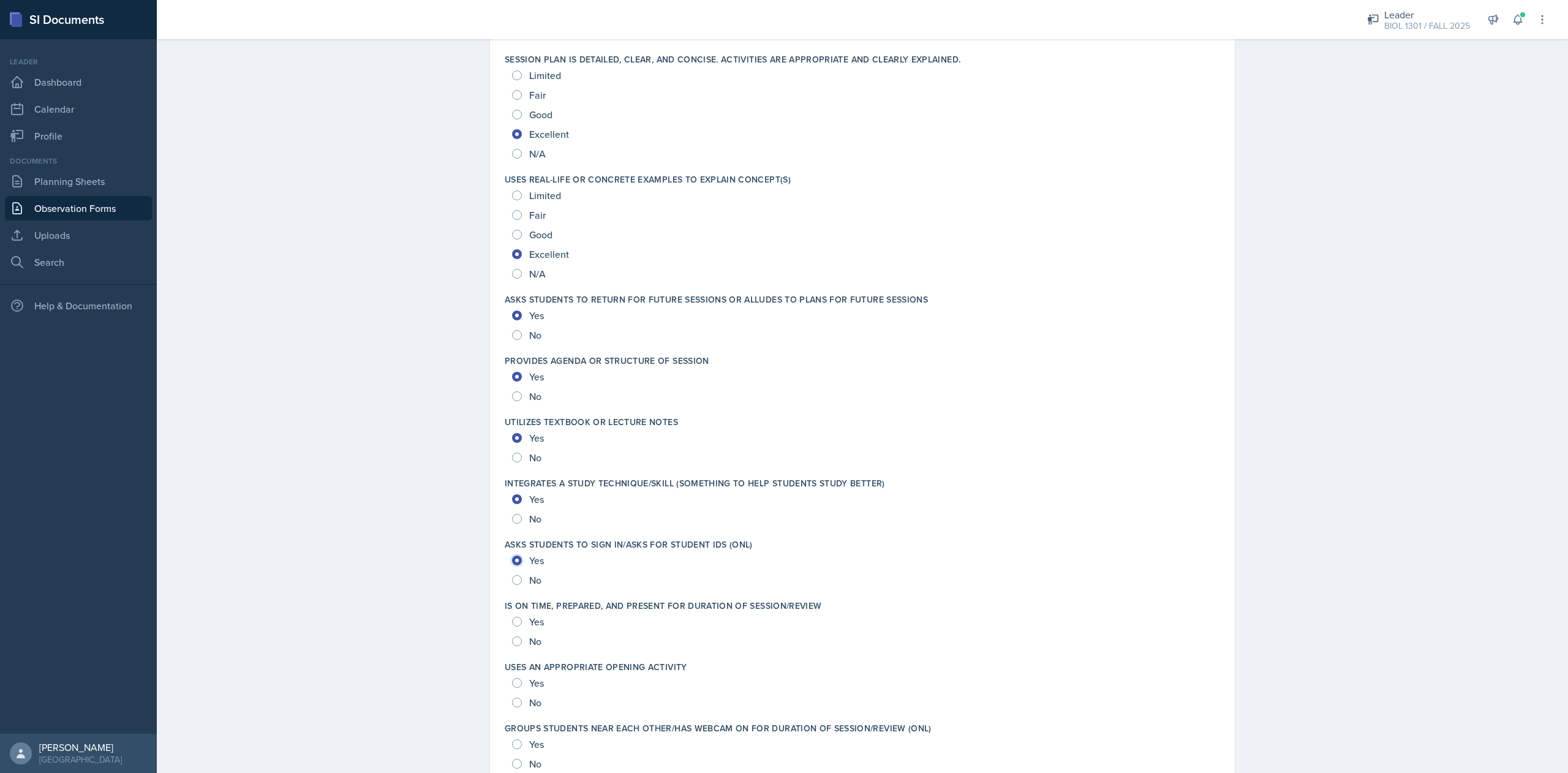
scroll to position [1504, 0]
click at [512, 621] on input "Yes" at bounding box center [517, 619] width 10 height 10
radio input "true"
click at [512, 678] on input "Yes" at bounding box center [517, 681] width 10 height 10
radio input "true"
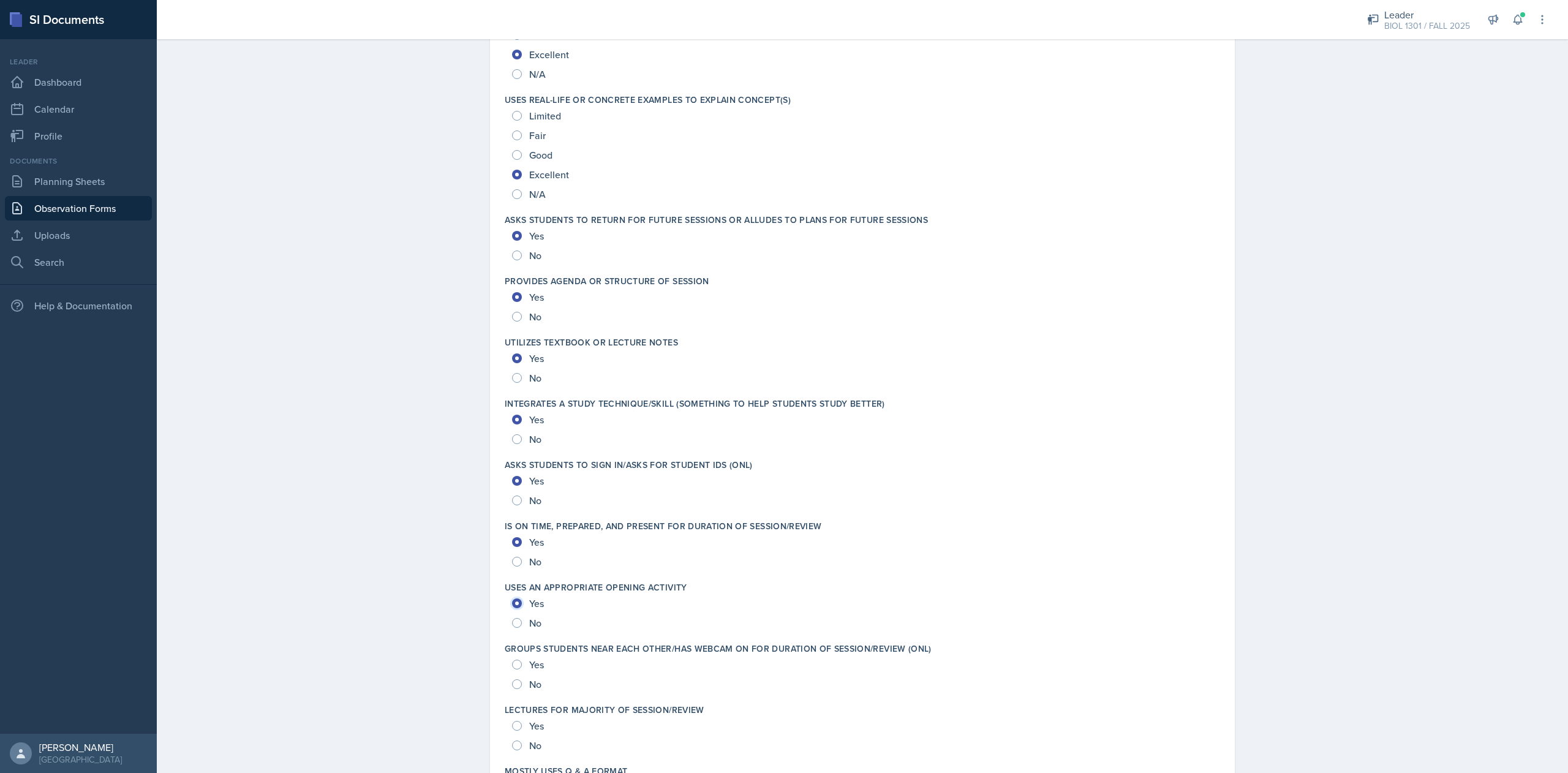
scroll to position [1593, 0]
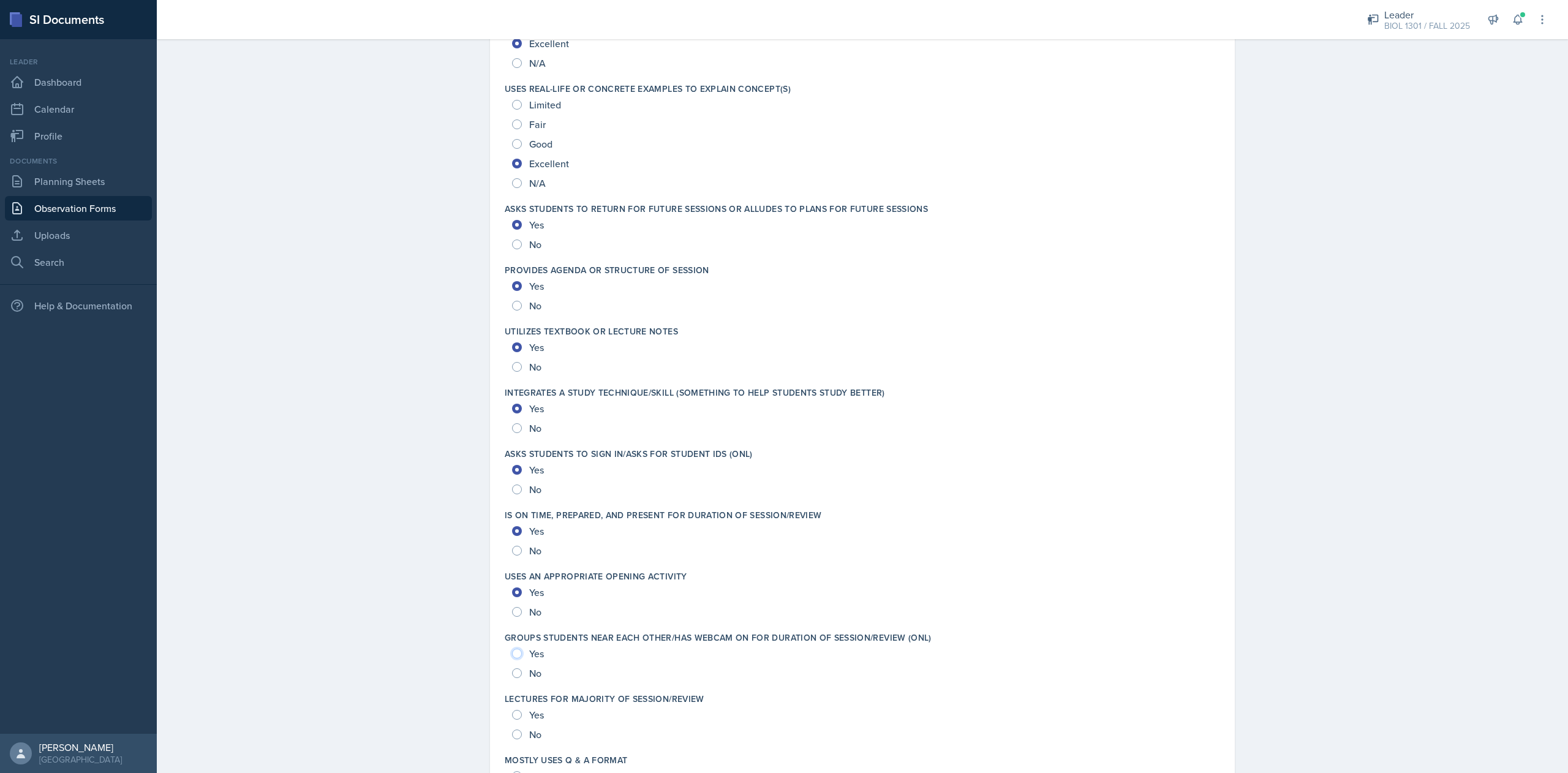
click at [512, 652] on input "Yes" at bounding box center [517, 654] width 10 height 10
radio input "true"
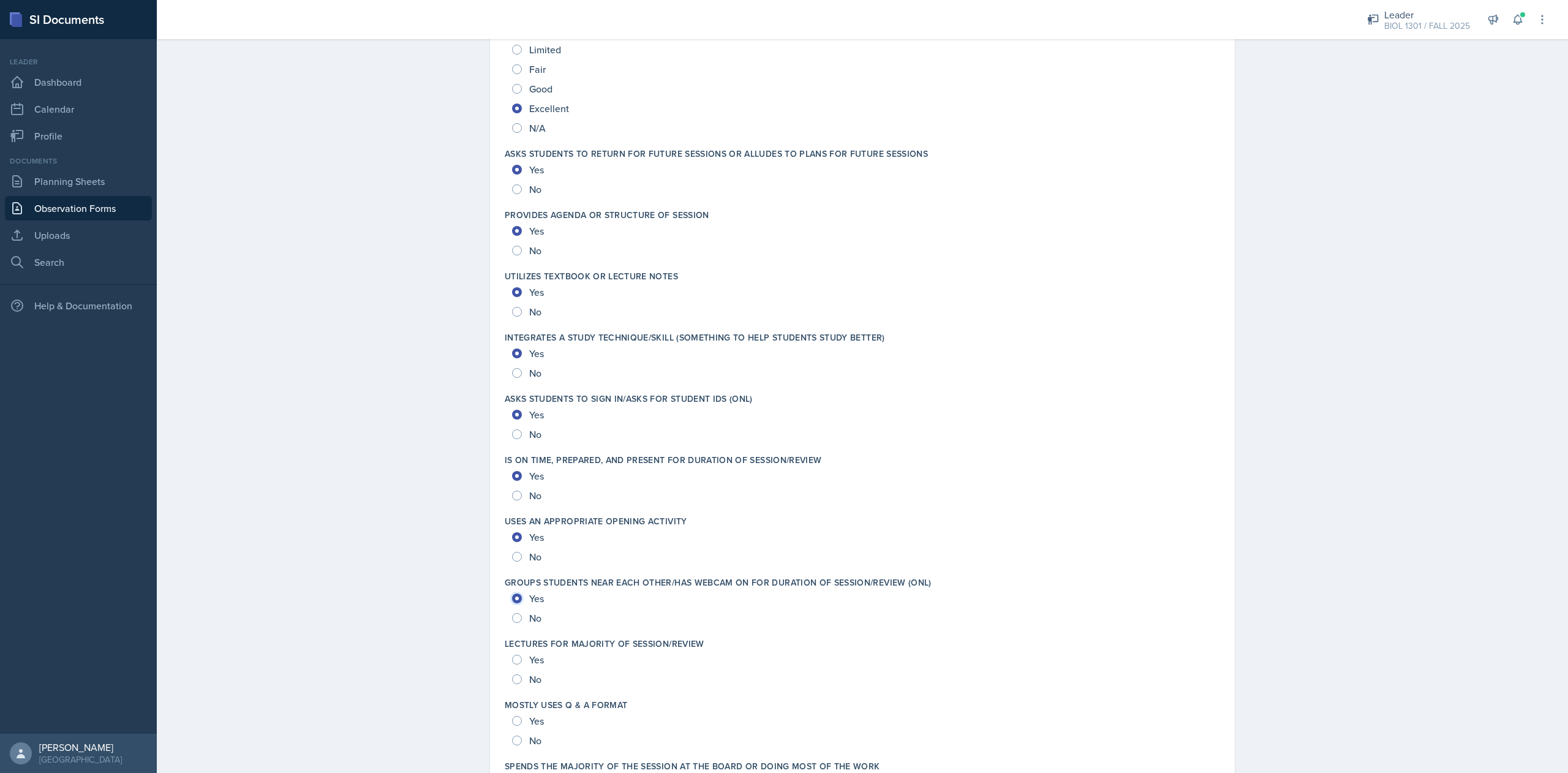
scroll to position [1651, 0]
click at [512, 678] on input "No" at bounding box center [517, 677] width 10 height 10
radio input "true"
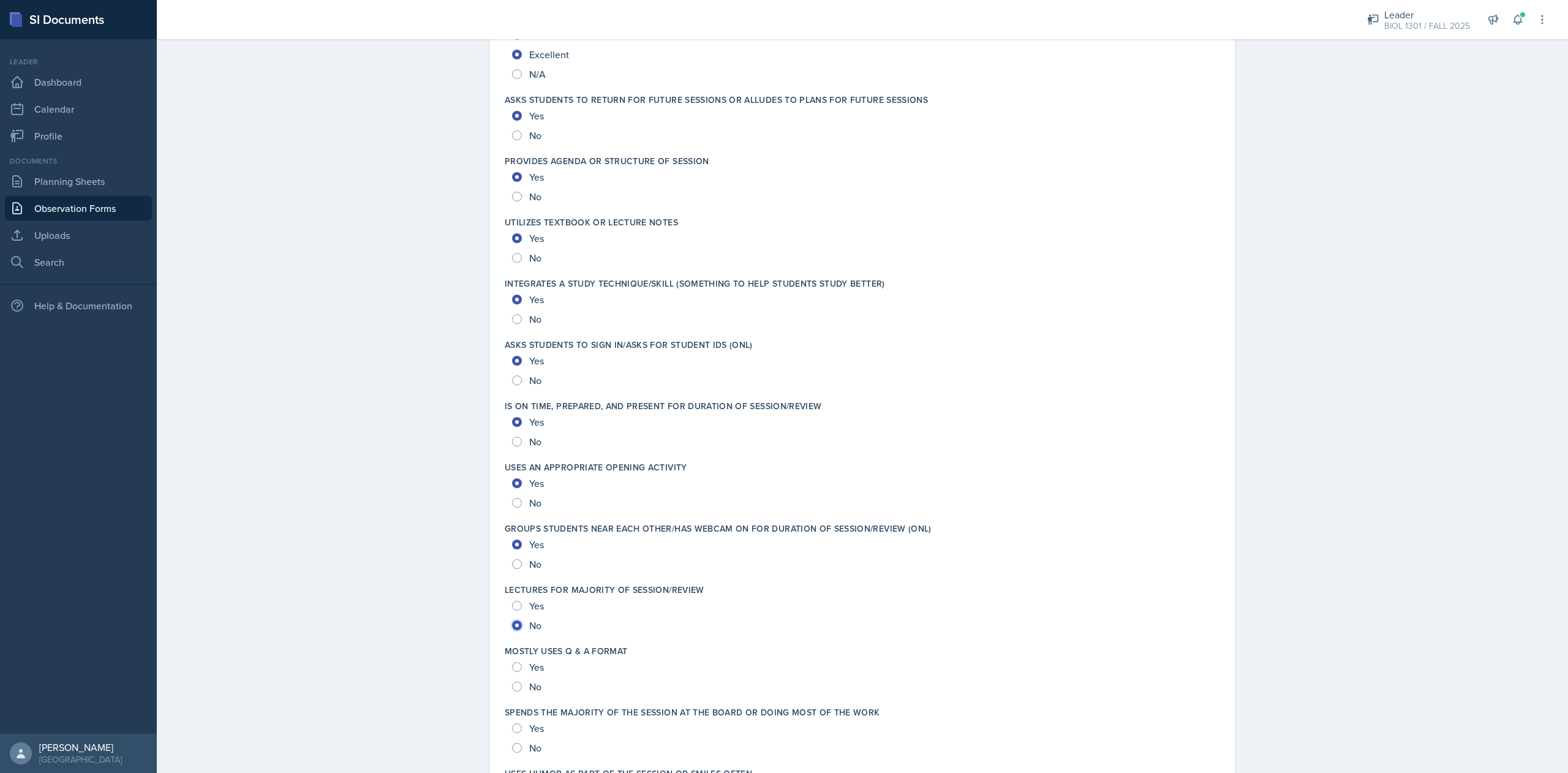
scroll to position [1703, 0]
click at [512, 664] on input "Yes" at bounding box center [517, 666] width 10 height 10
radio input "true"
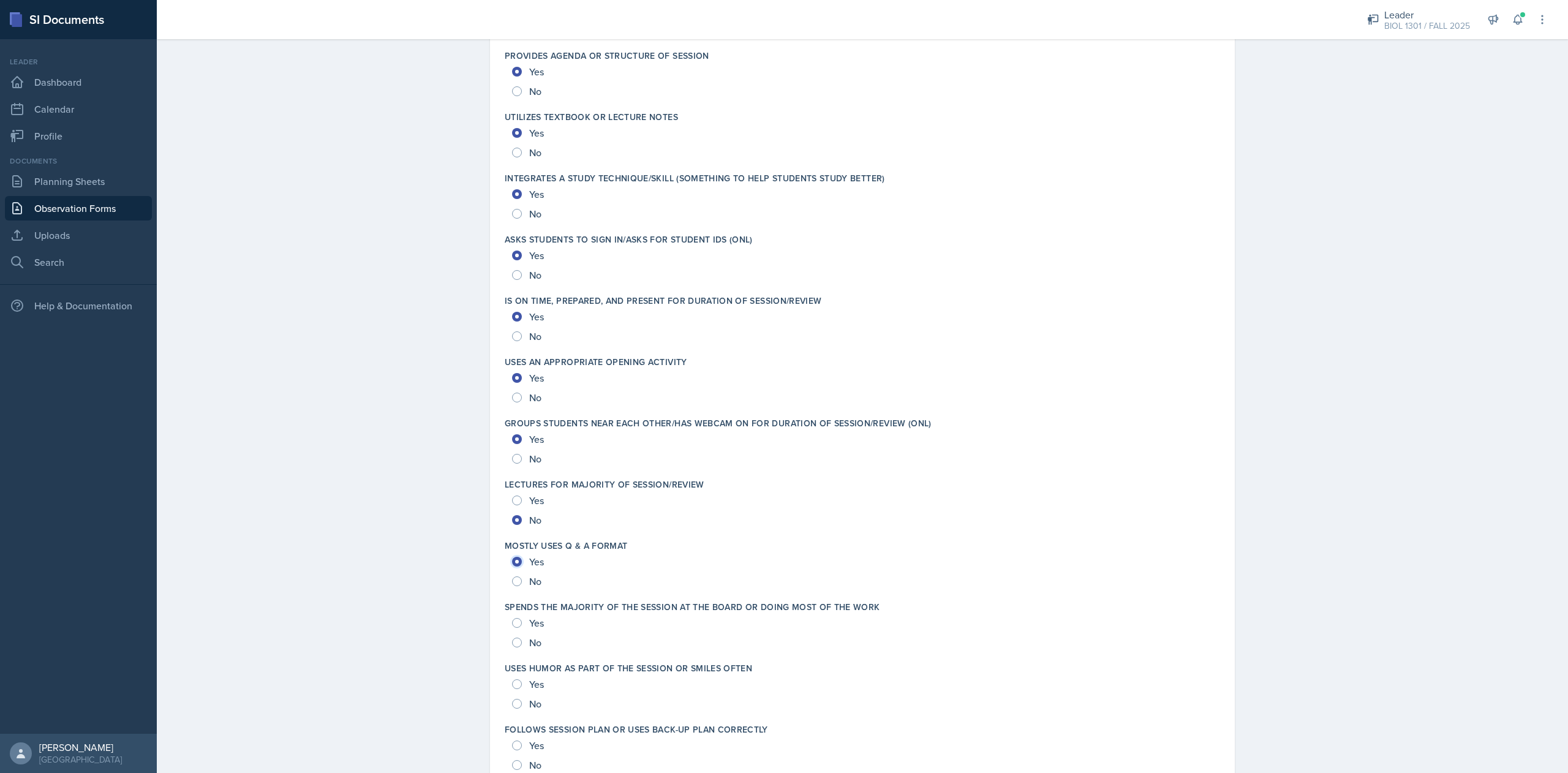
scroll to position [1809, 0]
click at [512, 642] on input "No" at bounding box center [517, 642] width 10 height 10
radio input "true"
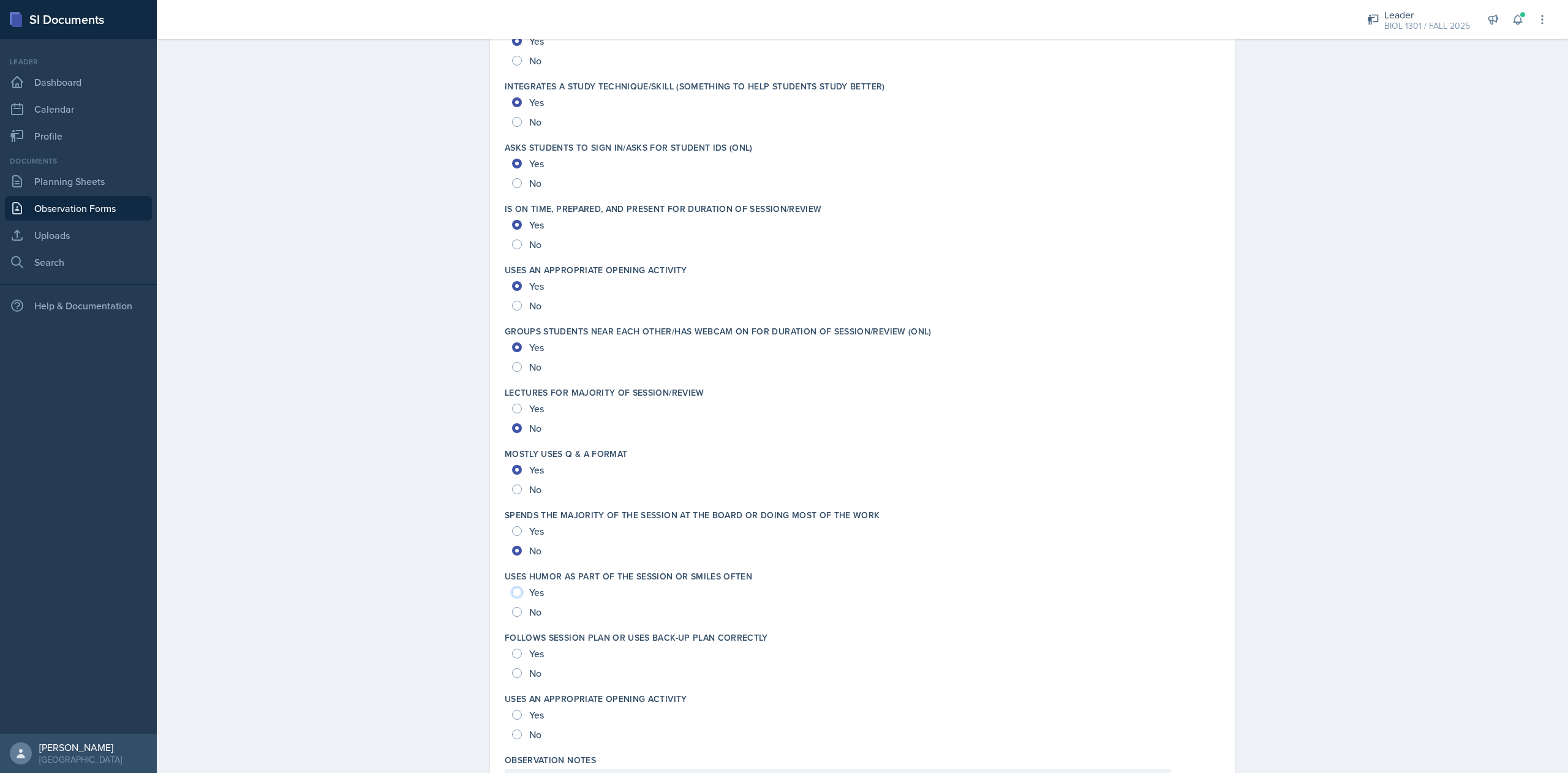
click at [512, 594] on input "Yes" at bounding box center [517, 593] width 10 height 10
radio input "true"
click at [512, 651] on input "Yes" at bounding box center [517, 654] width 10 height 10
radio input "true"
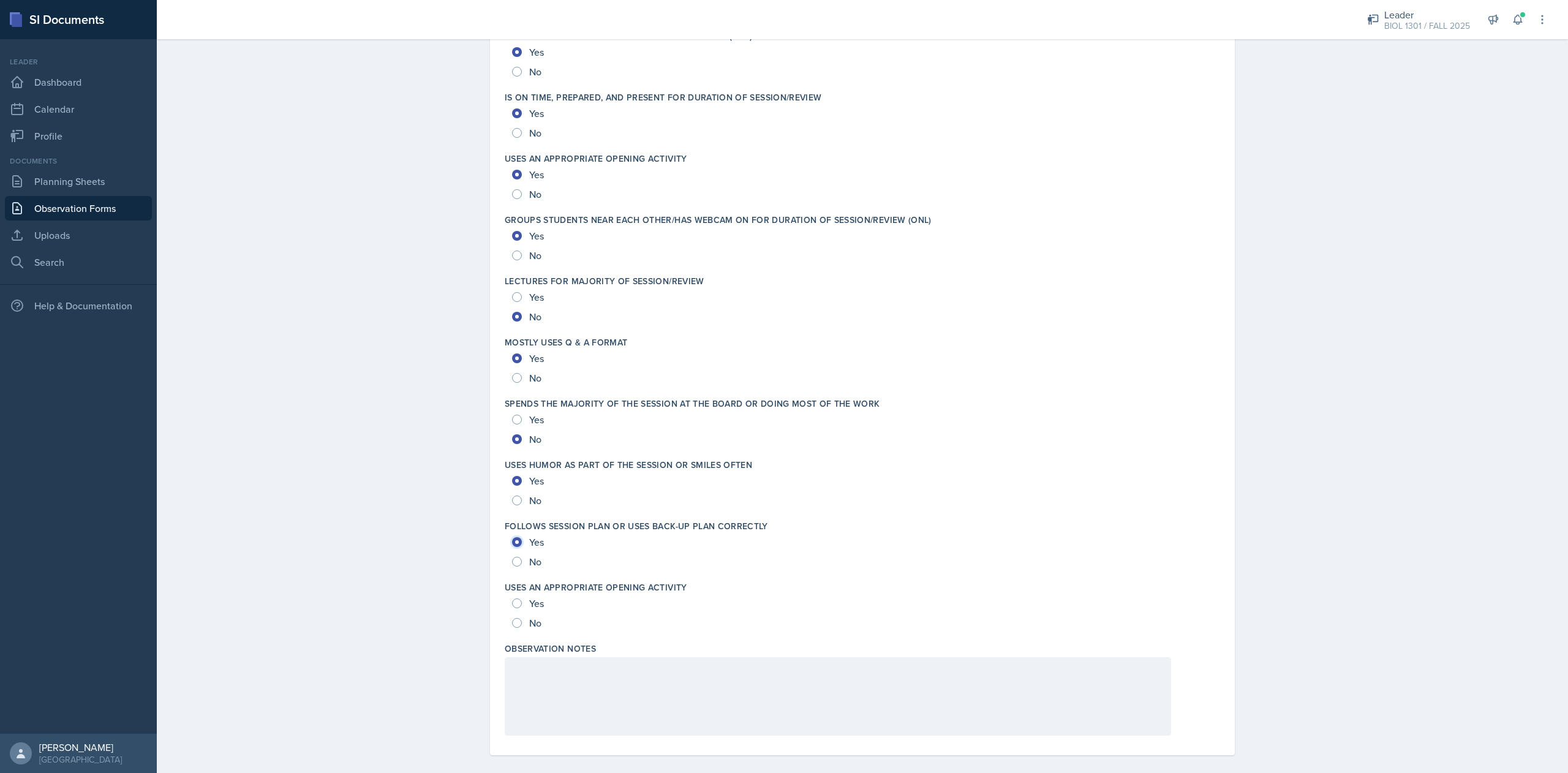
scroll to position [2012, 0]
click at [512, 603] on input "Yes" at bounding box center [517, 602] width 10 height 10
radio input "true"
click at [567, 688] on div at bounding box center [838, 695] width 666 height 78
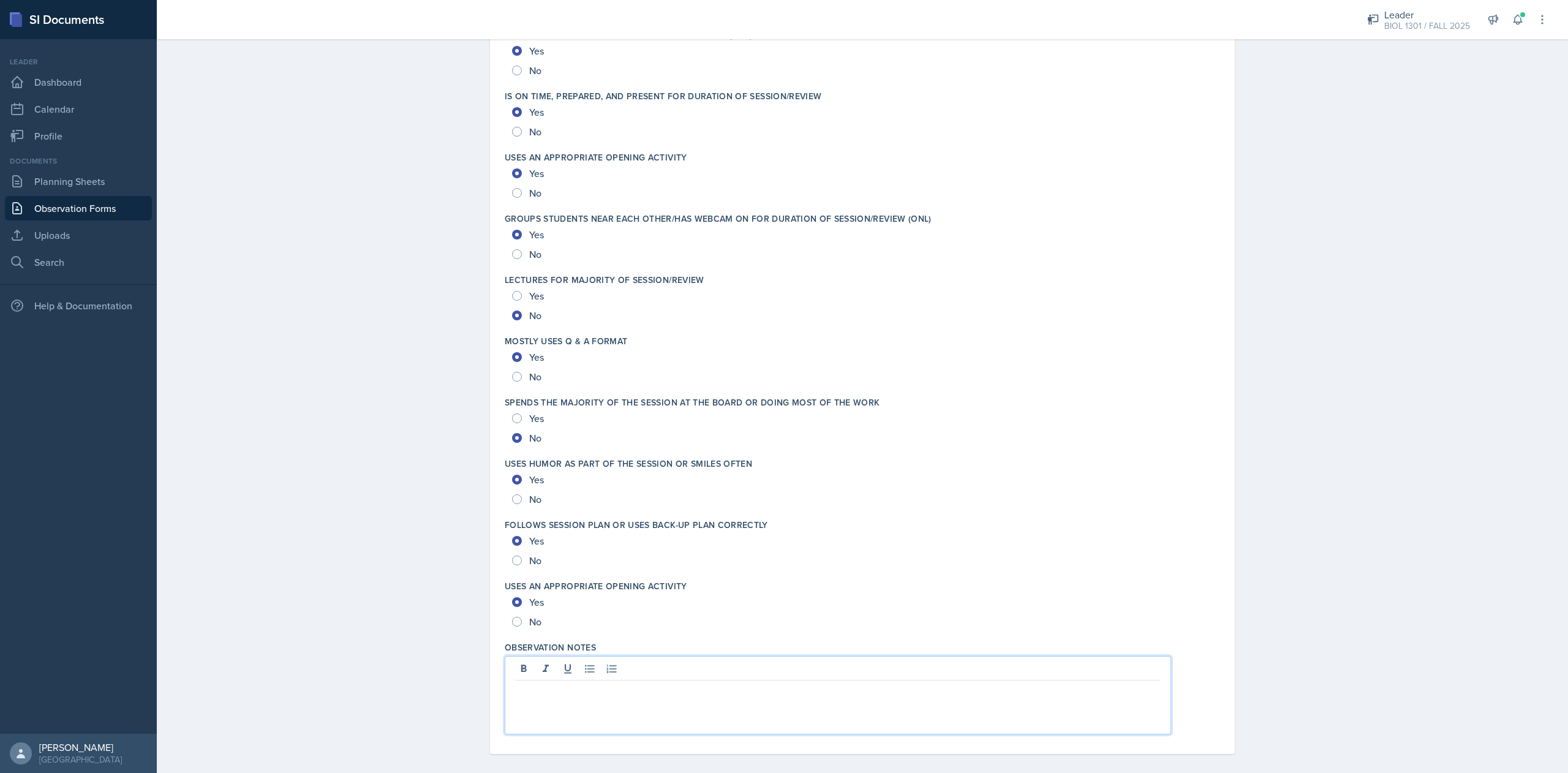
scroll to position [2023, 0]
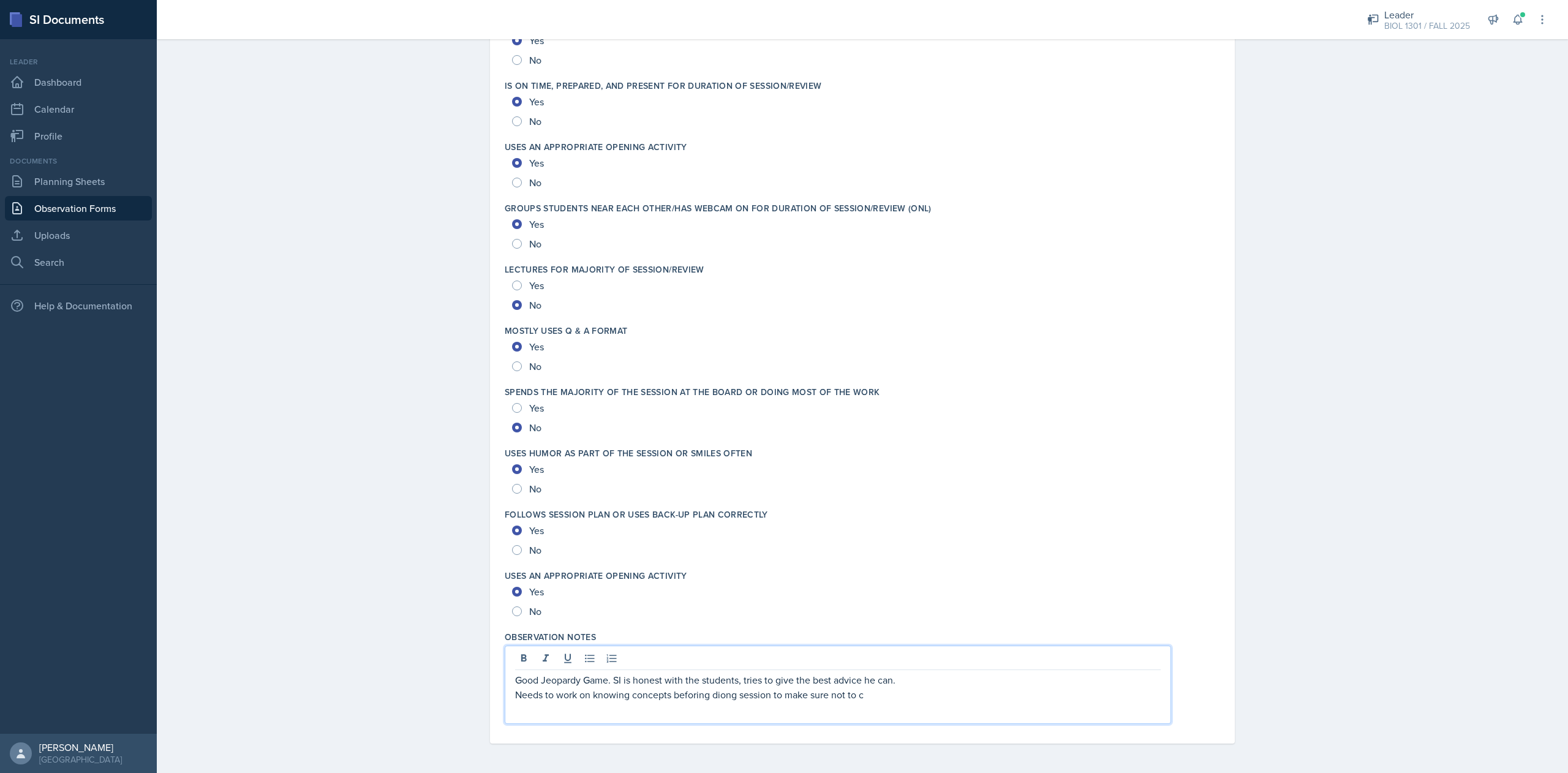
click at [714, 693] on p "Needs to work on knowing concepts beforing diong session to make sure not to c" at bounding box center [838, 695] width 645 height 15
click at [714, 693] on p "Needs to work on knowing concepts beforing dong session to make sure not to c" at bounding box center [838, 695] width 645 height 15
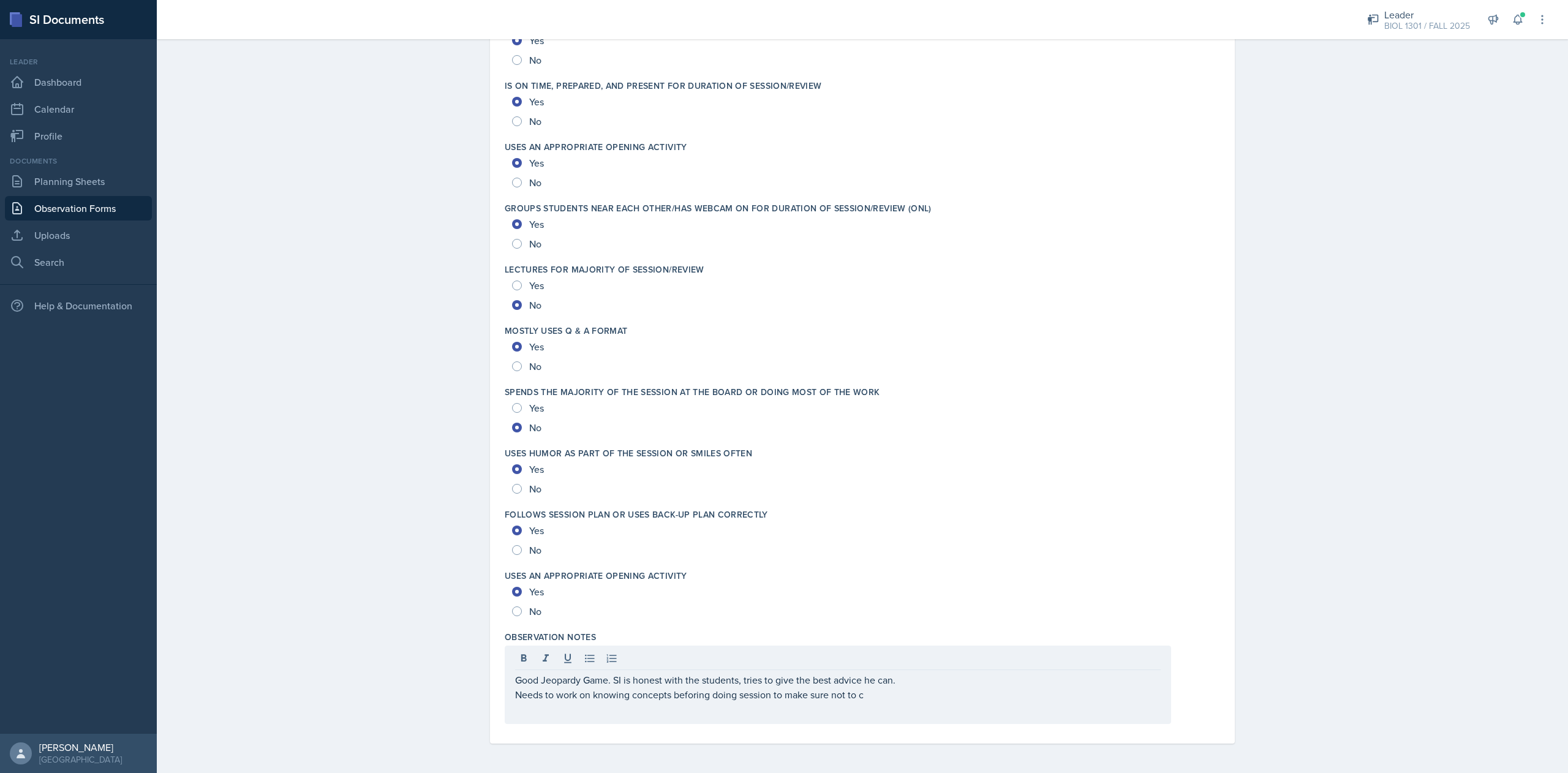
click at [899, 706] on div "Good Jeopardy Game. SI is honest with the students, tries to give the best advi…" at bounding box center [838, 685] width 666 height 78
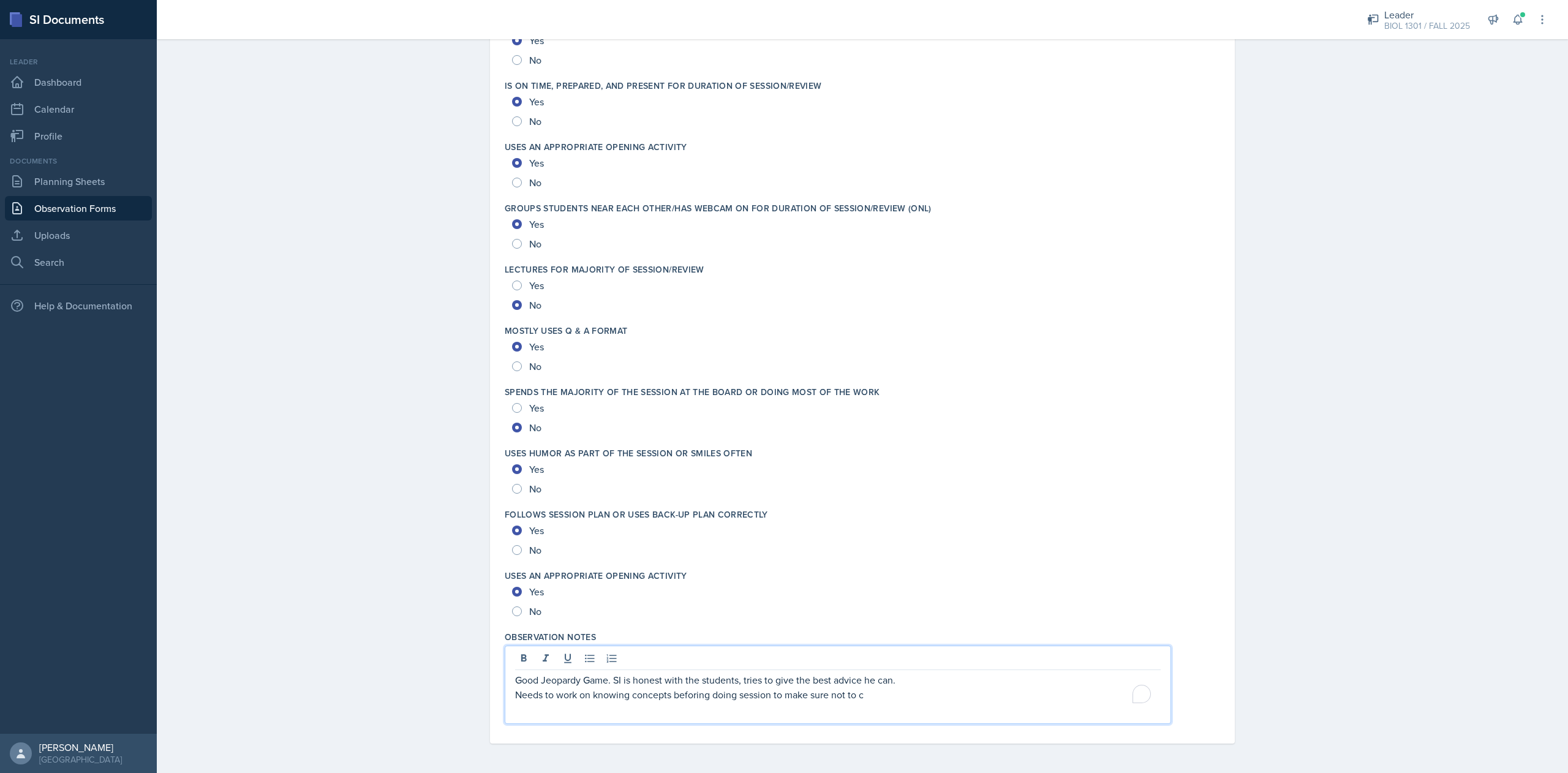
click at [885, 691] on p "Needs to work on knowing concepts beforing doing session to make sure not to c" at bounding box center [838, 695] width 645 height 15
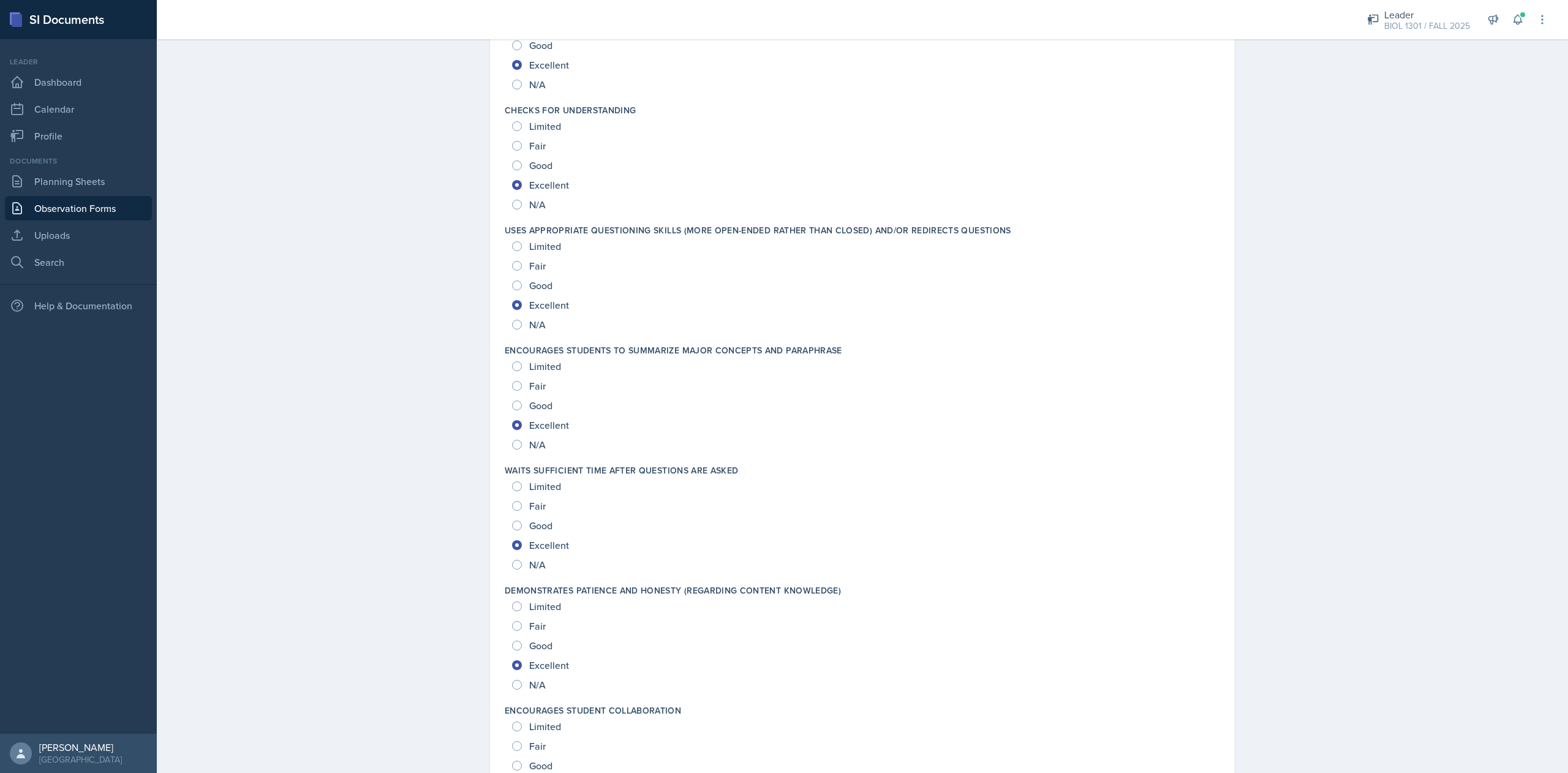
scroll to position [0, 0]
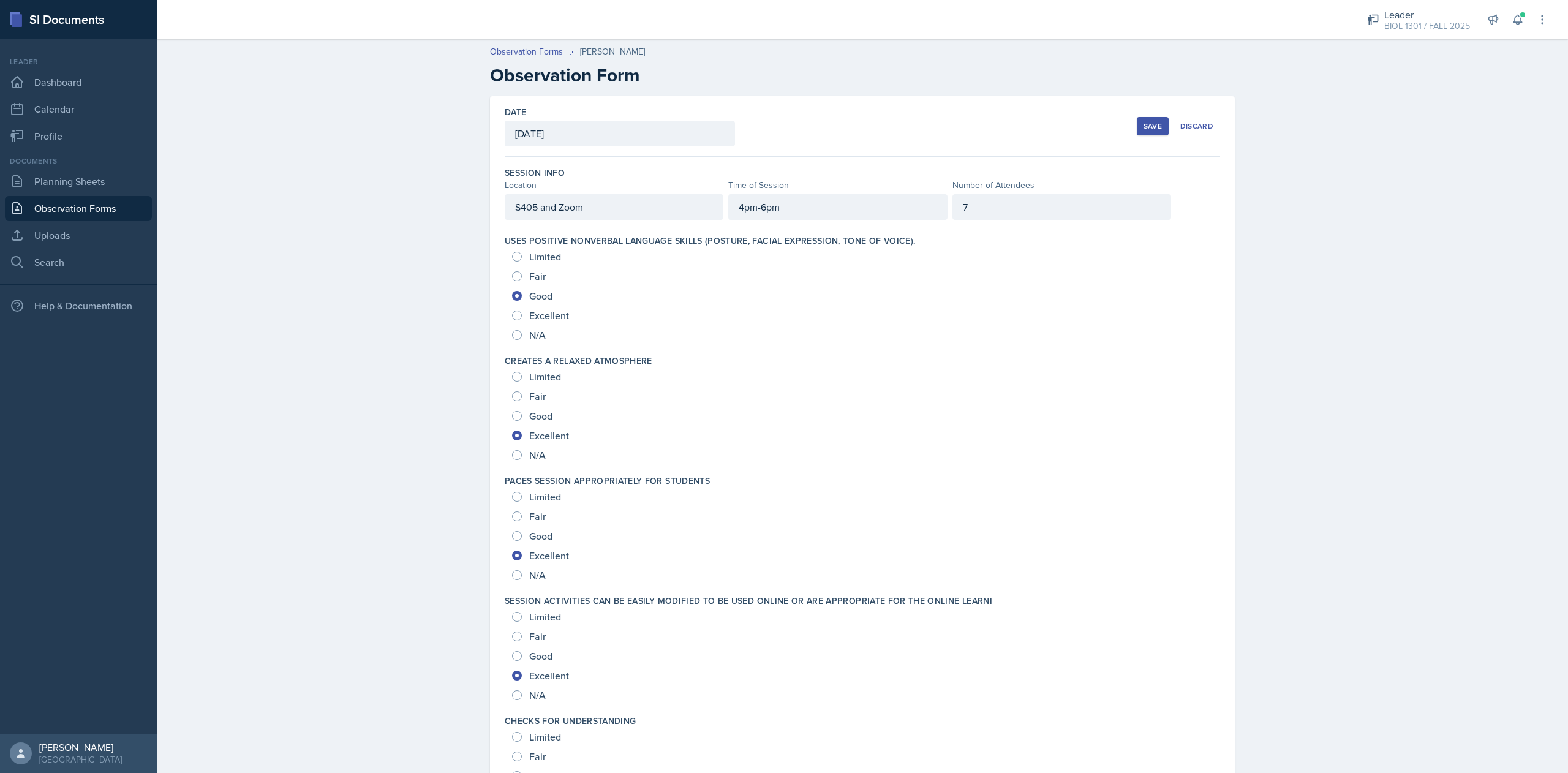
click at [1154, 132] on button "Save" at bounding box center [1152, 126] width 32 height 19
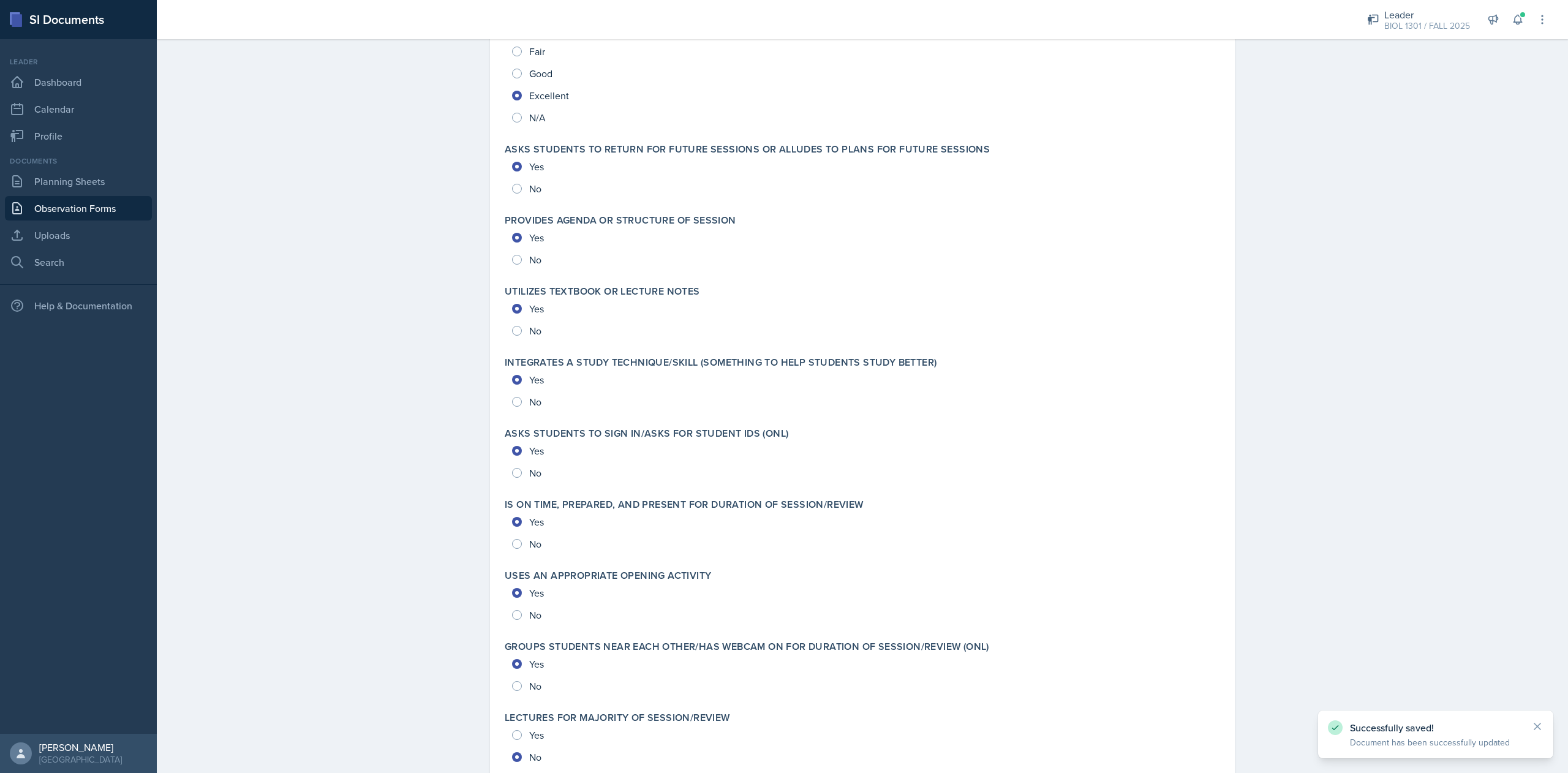
scroll to position [2351, 0]
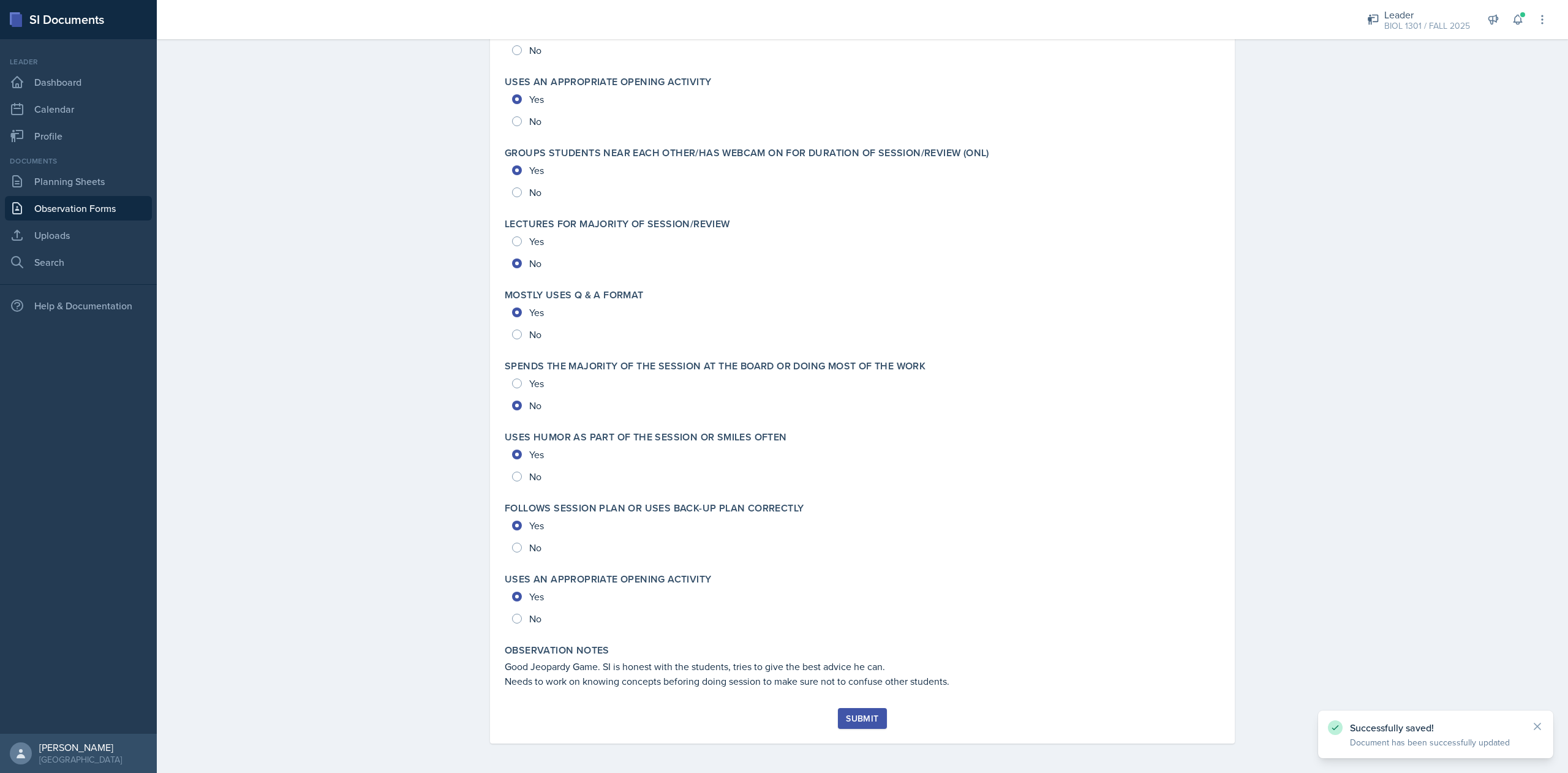
click at [846, 718] on div "Submit" at bounding box center [862, 719] width 32 height 10
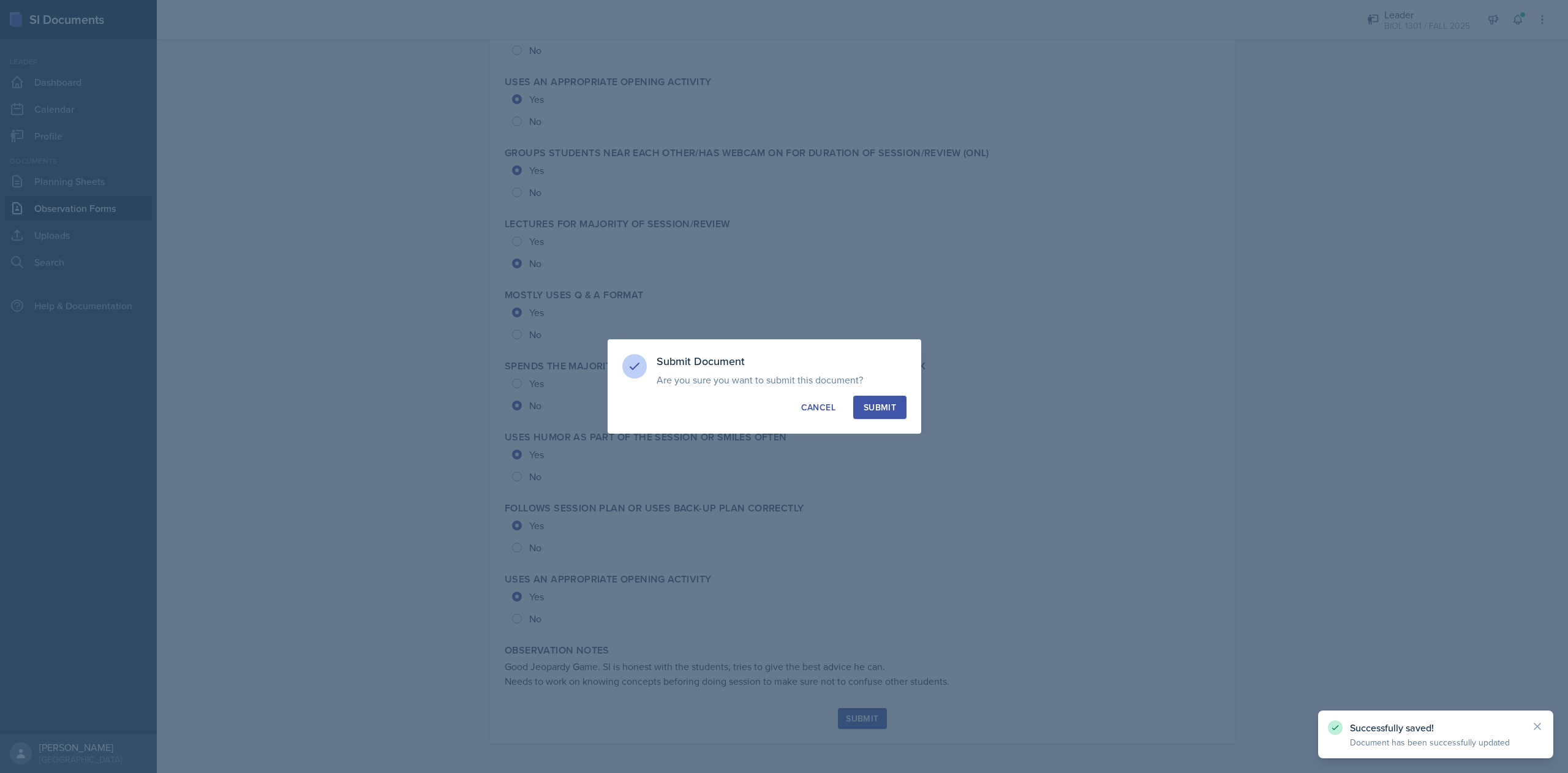
click at [872, 409] on div "Submit" at bounding box center [880, 408] width 32 height 12
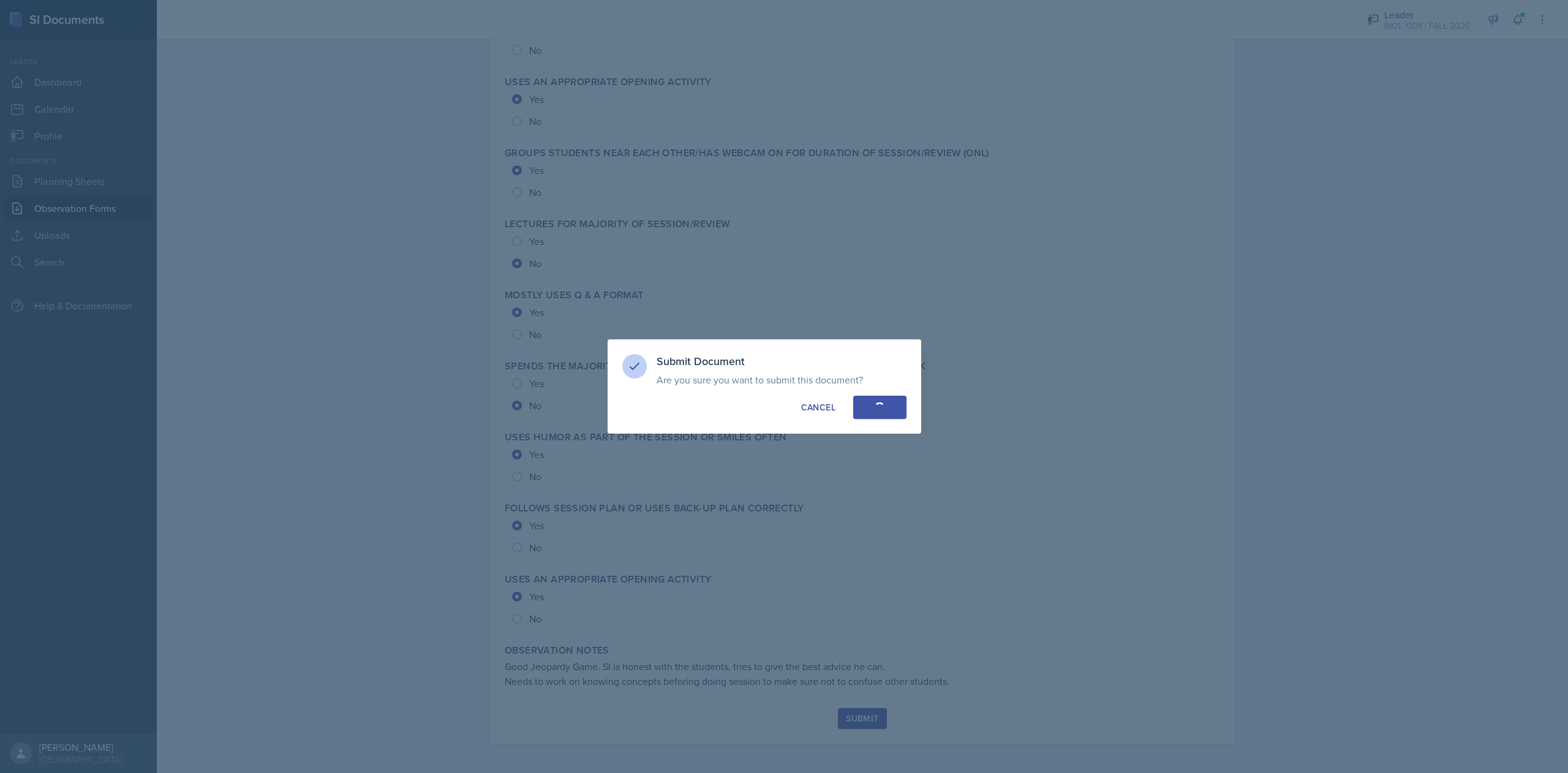
radio input "true"
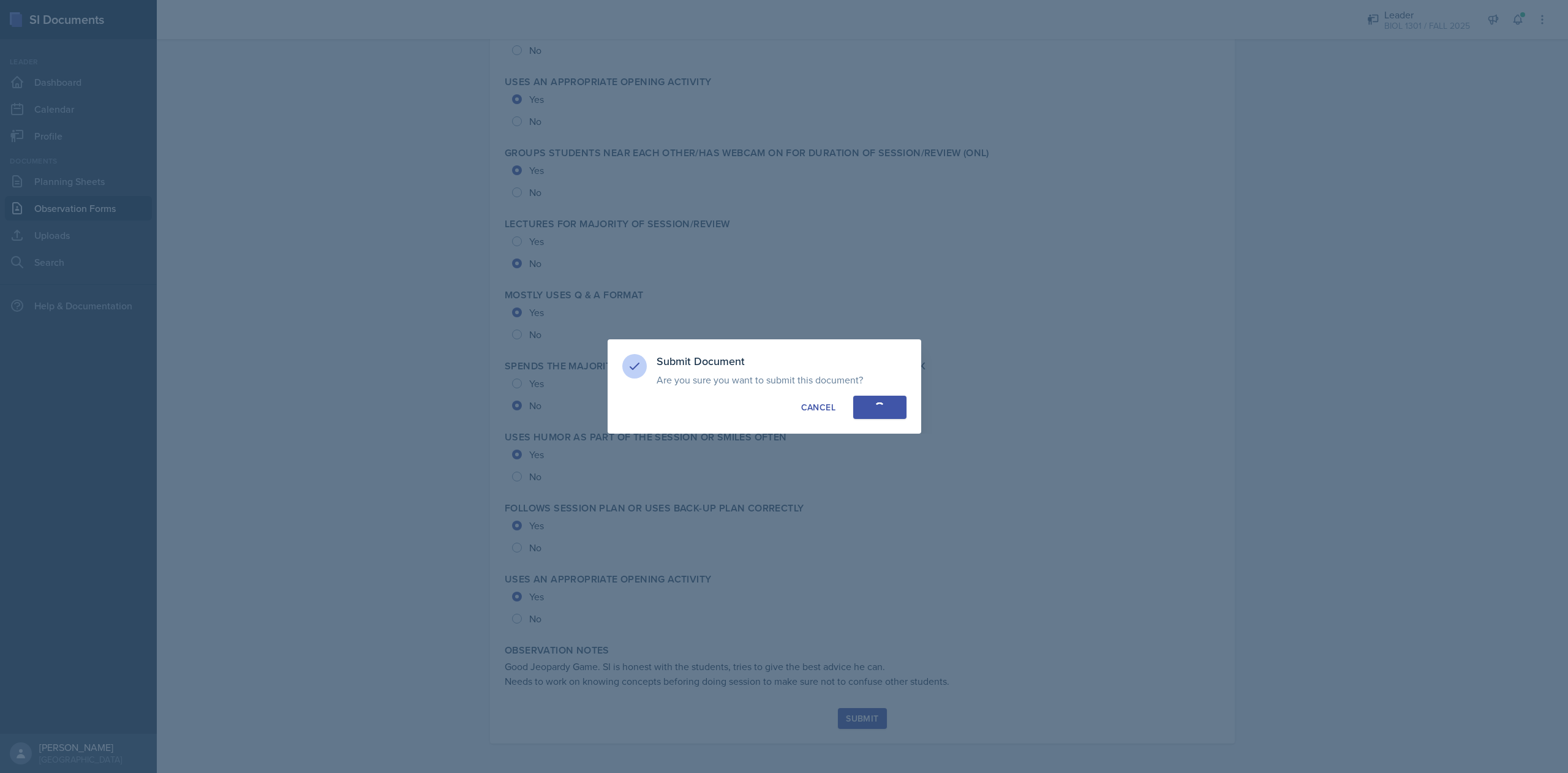
radio input "true"
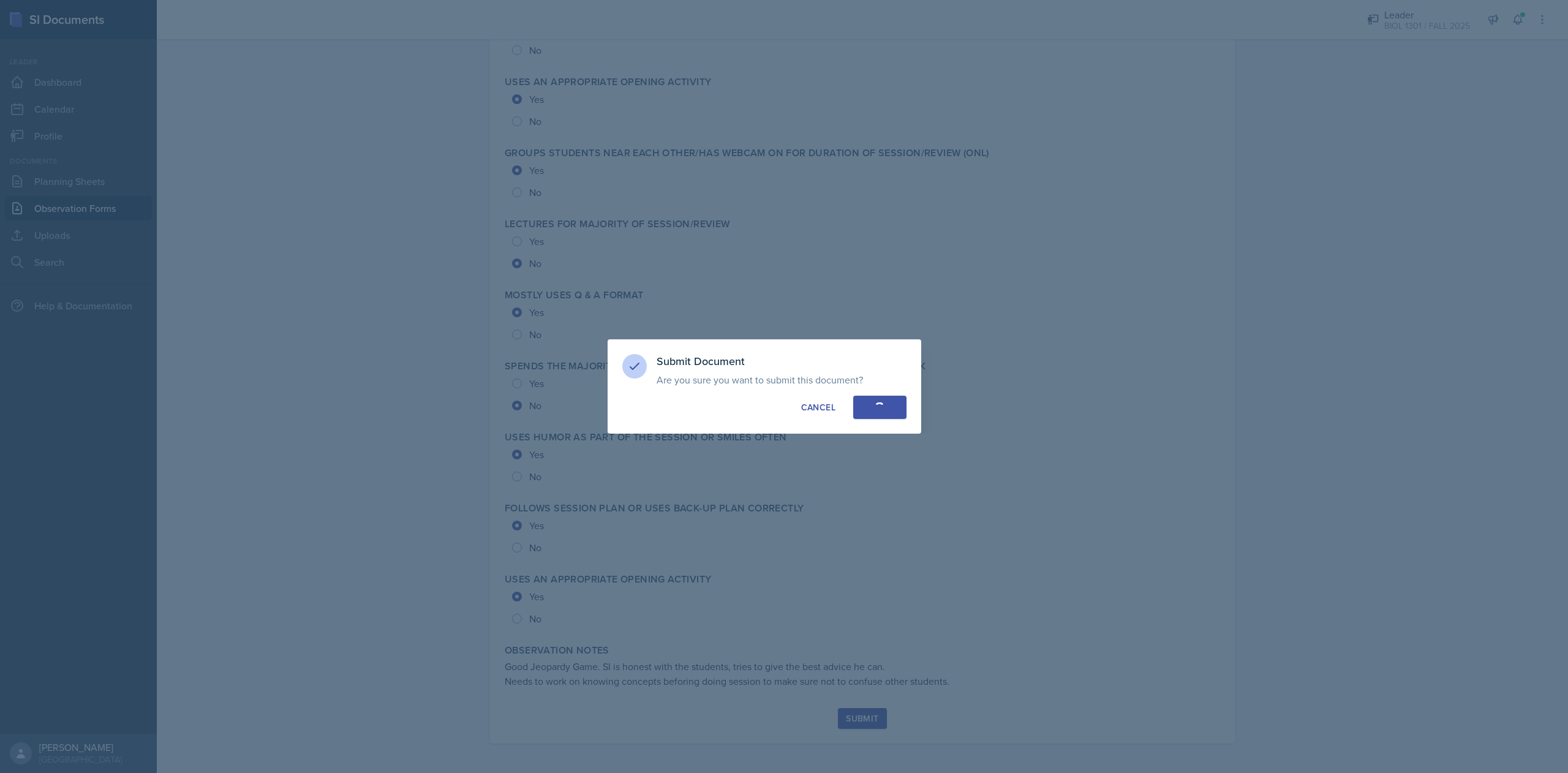
radio input "true"
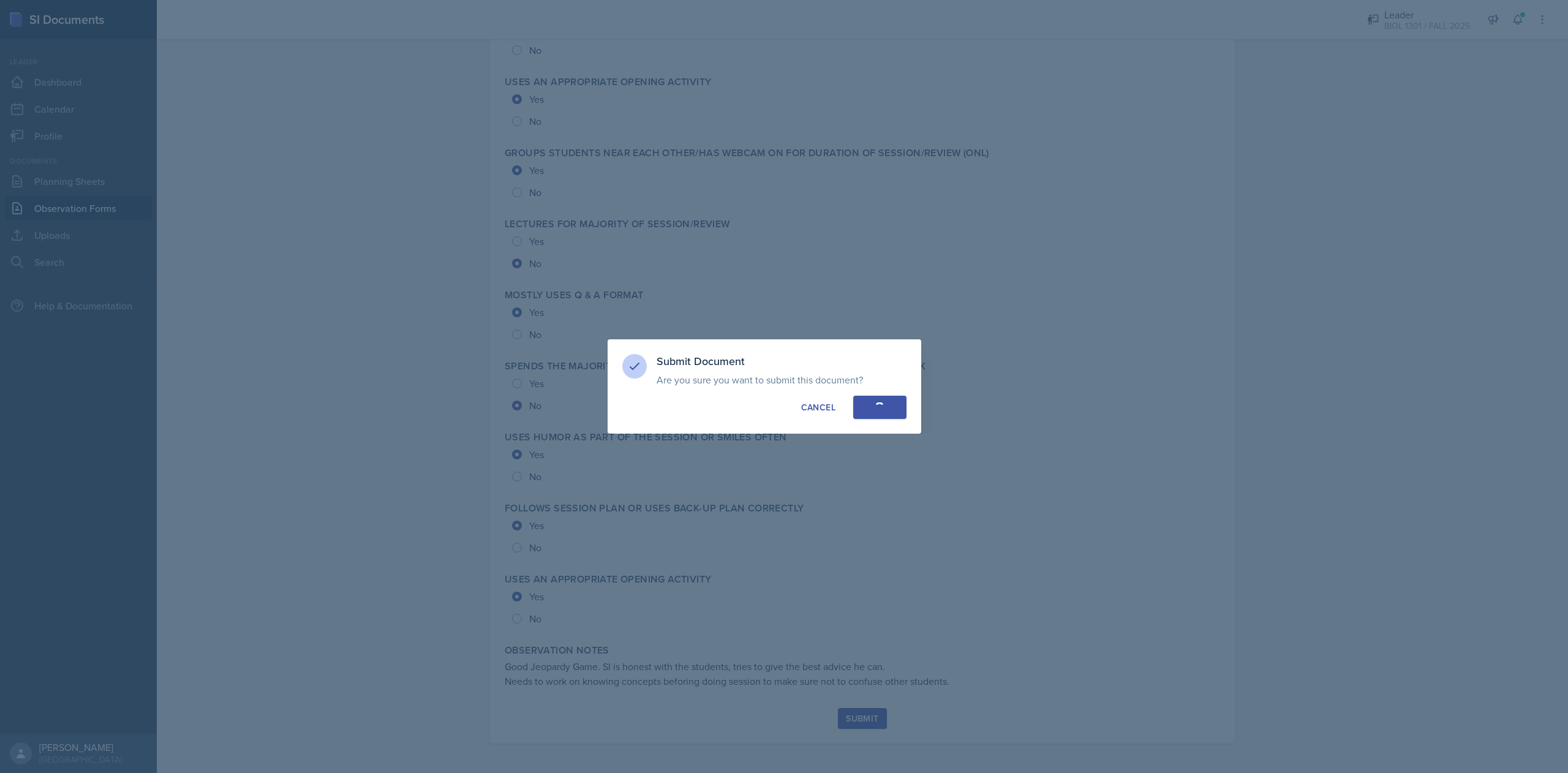
radio input "true"
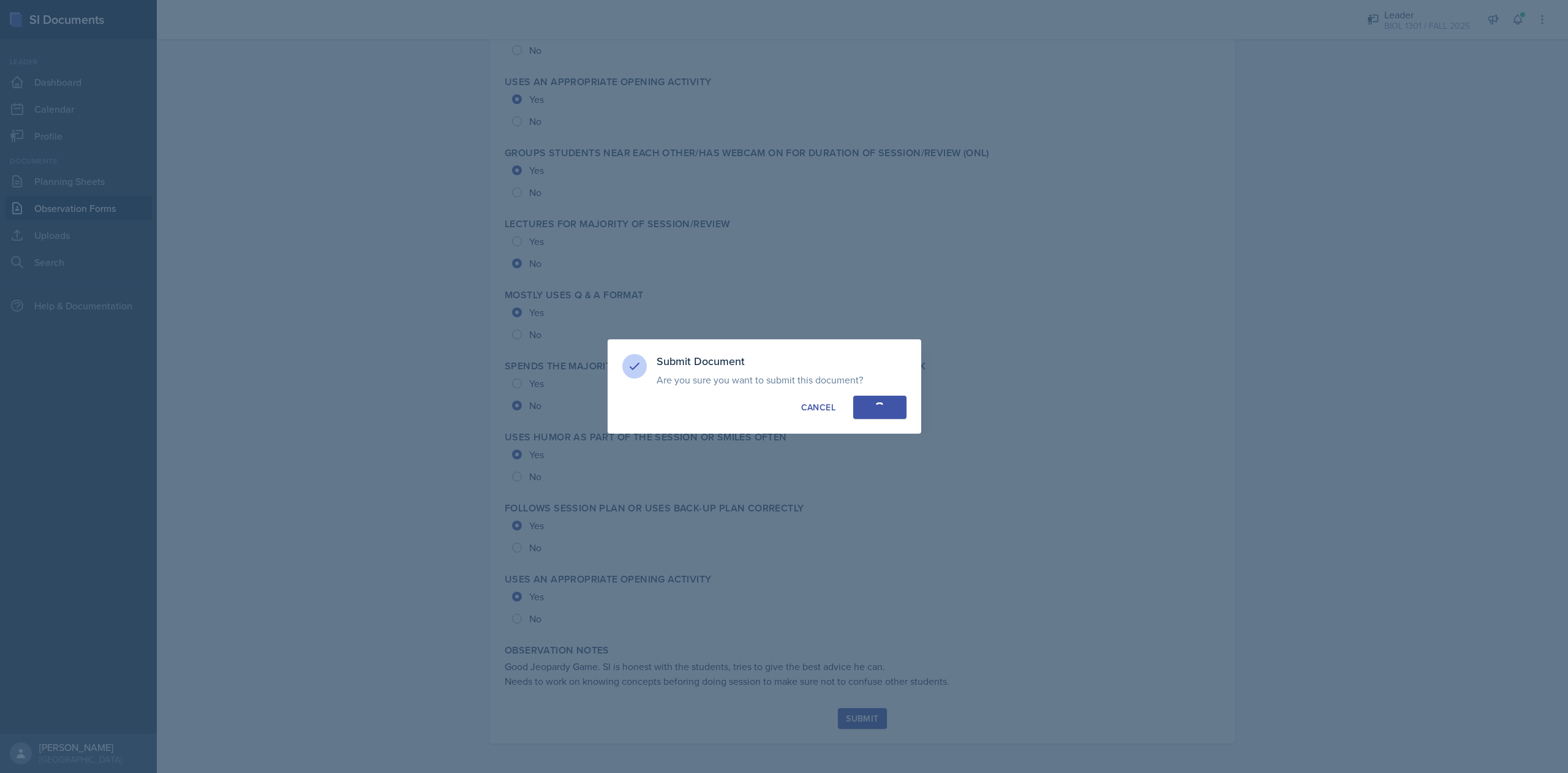
radio input "true"
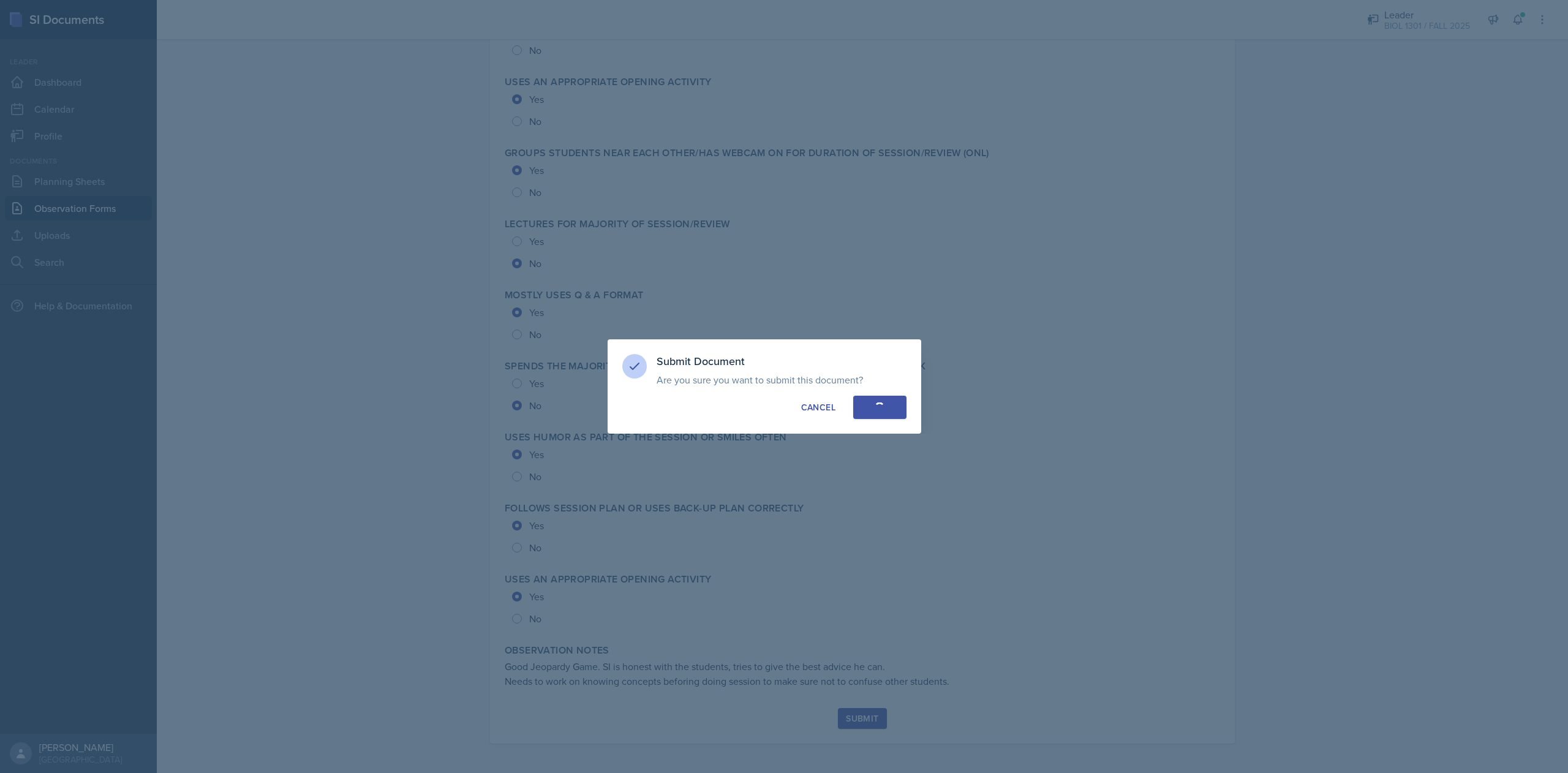
radio input "true"
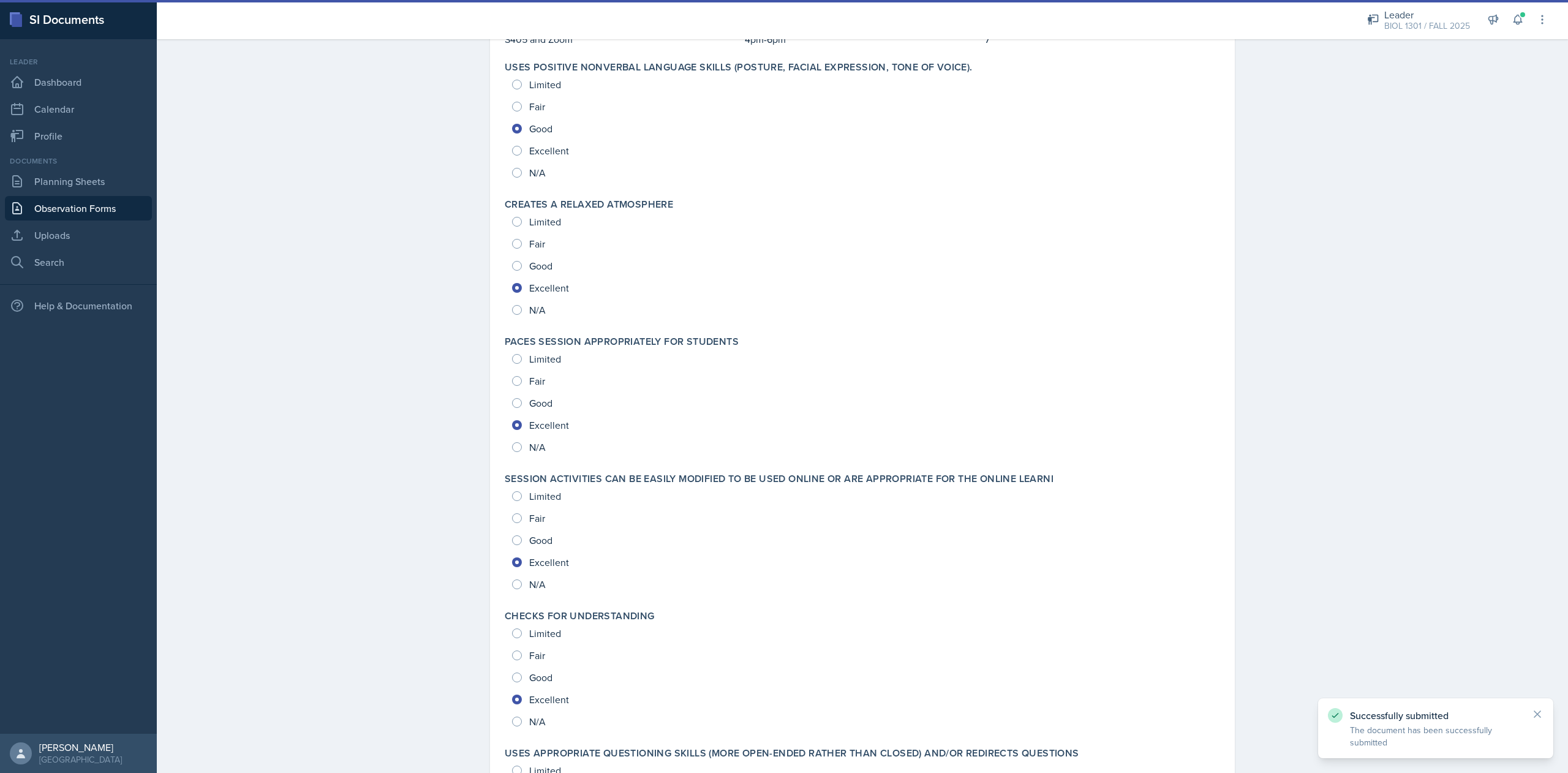
scroll to position [0, 0]
